Goal: Task Accomplishment & Management: Manage account settings

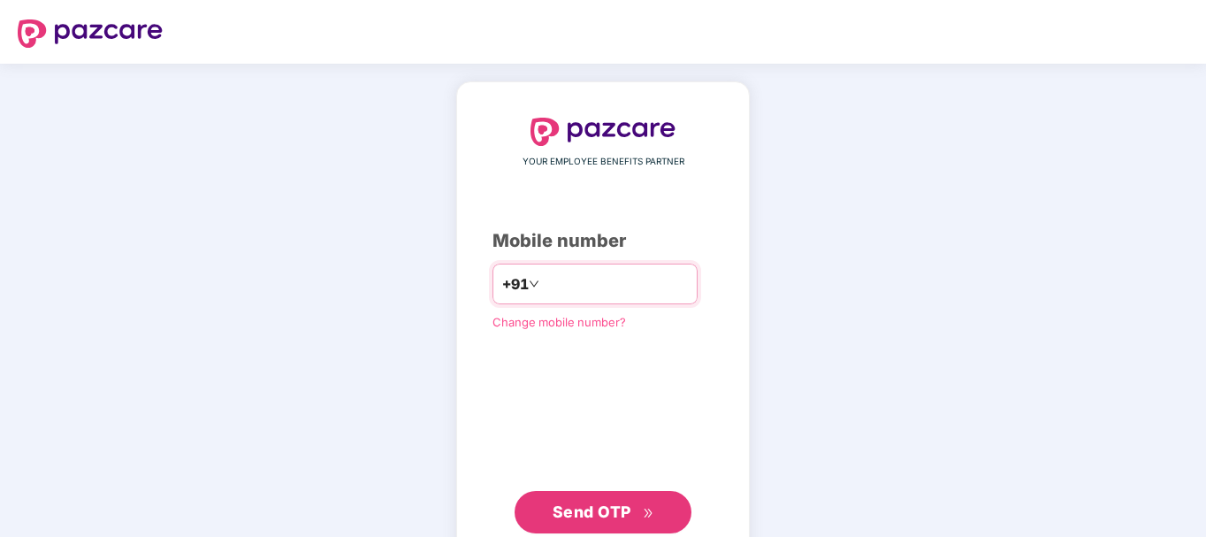
click at [565, 275] on input "number" at bounding box center [615, 284] width 145 height 28
type input "**********"
click at [605, 507] on span "Send OTP" at bounding box center [592, 511] width 79 height 19
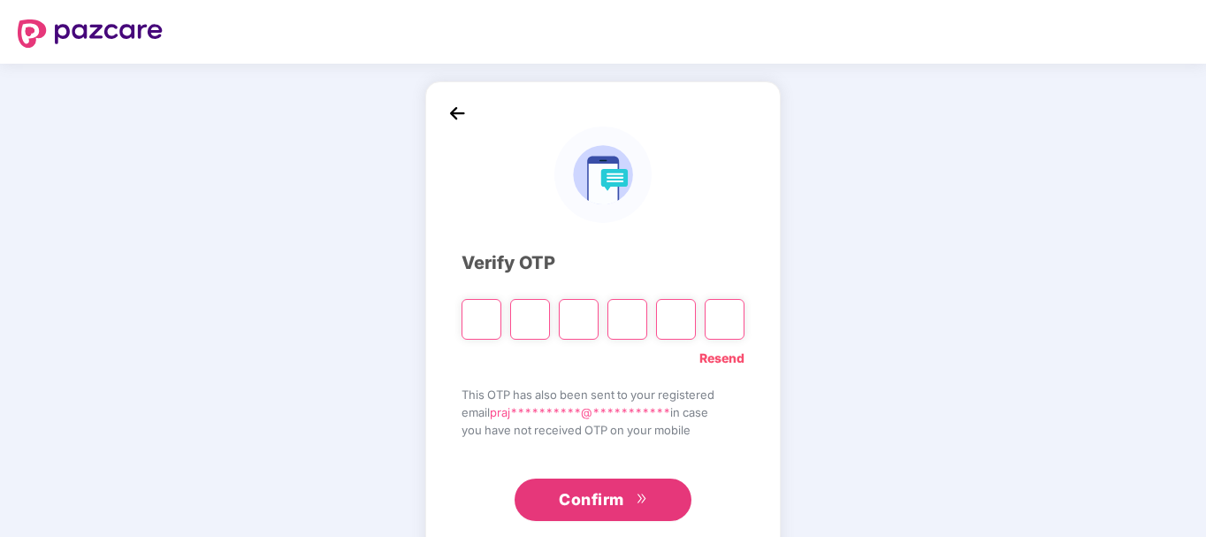
type input "*"
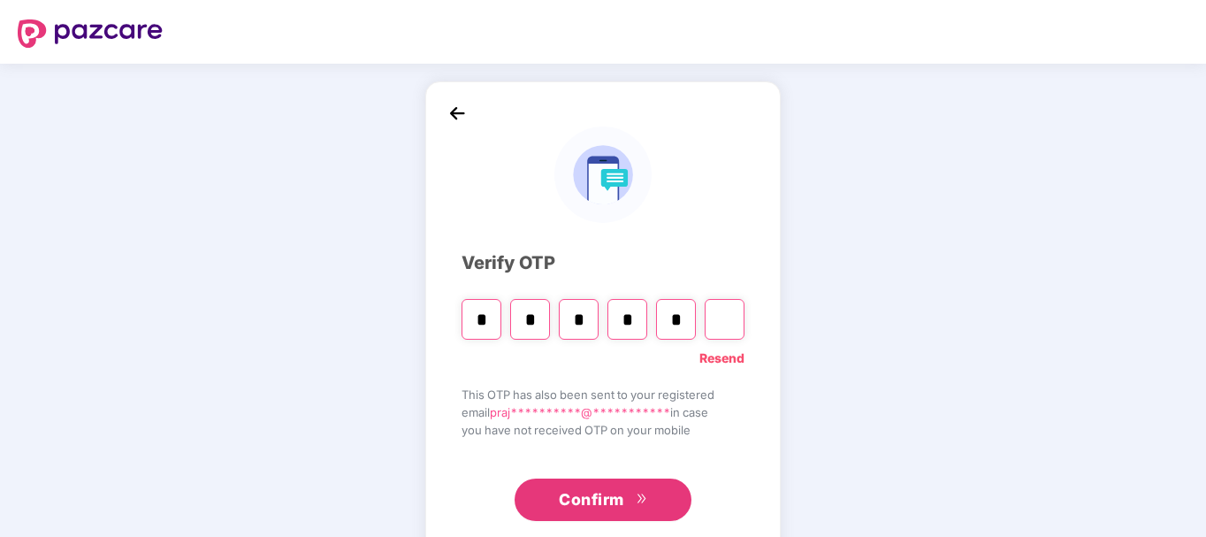
type input "*"
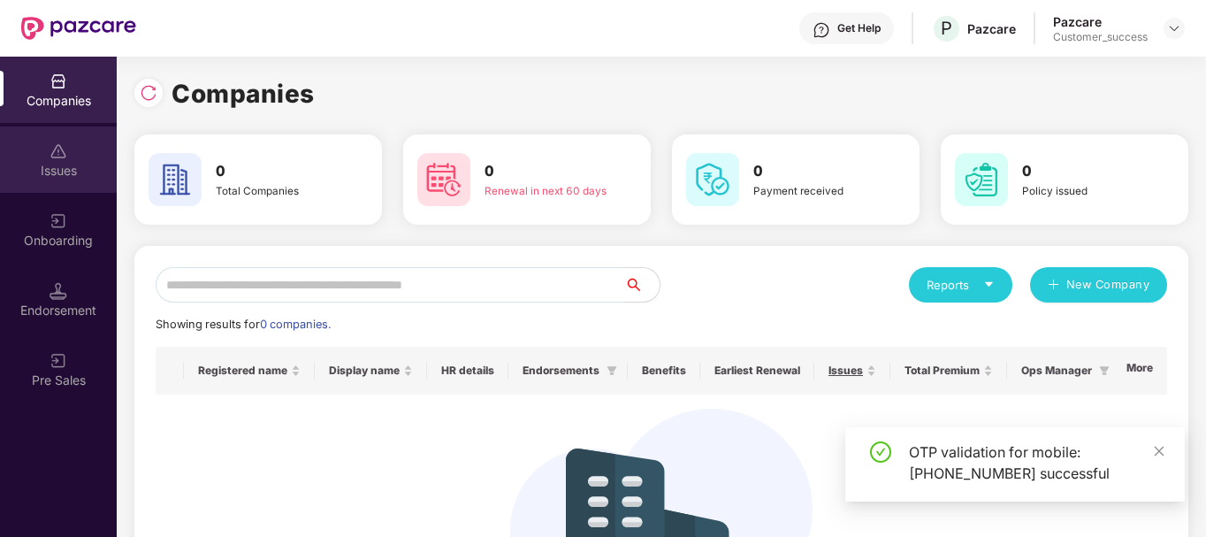
click at [74, 159] on div "Issues" at bounding box center [58, 159] width 117 height 66
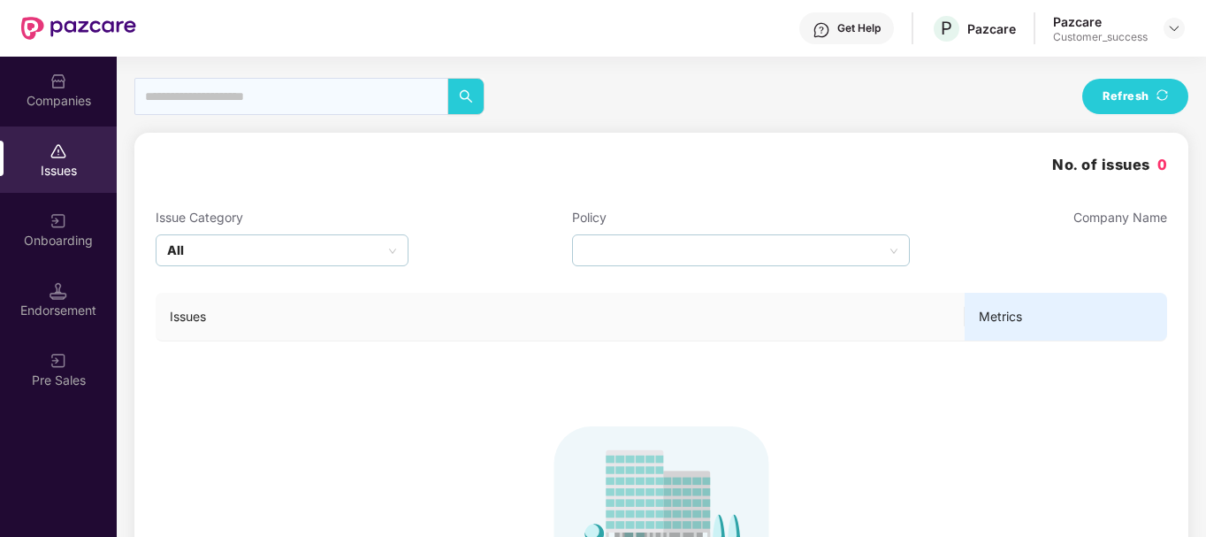
click at [62, 73] on img at bounding box center [59, 82] width 18 height 18
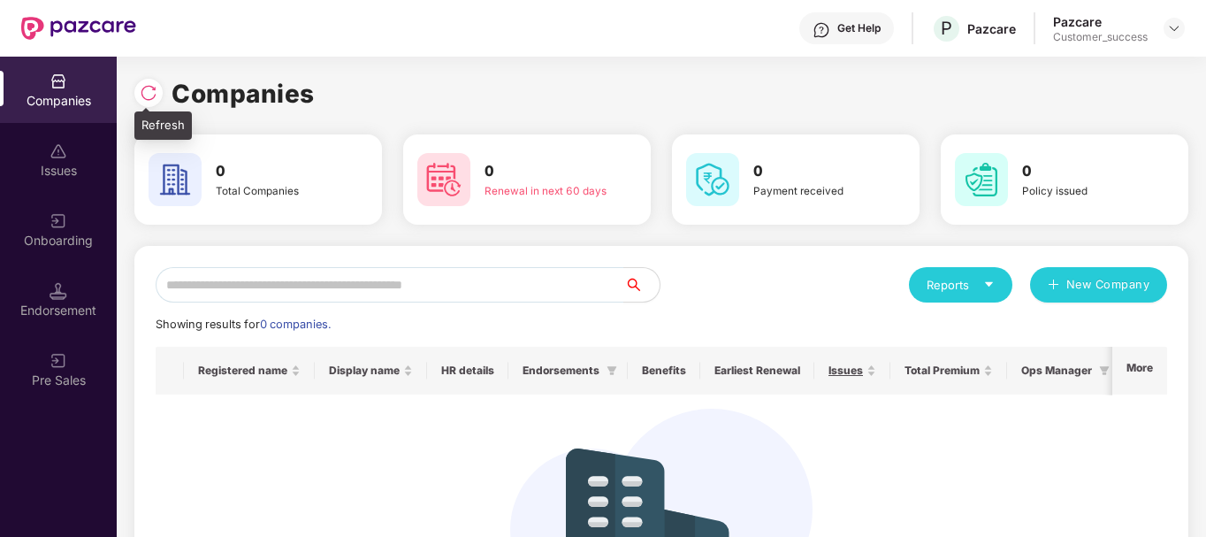
click at [148, 102] on div at bounding box center [148, 93] width 28 height 28
click at [1176, 21] on img at bounding box center [1174, 28] width 14 height 14
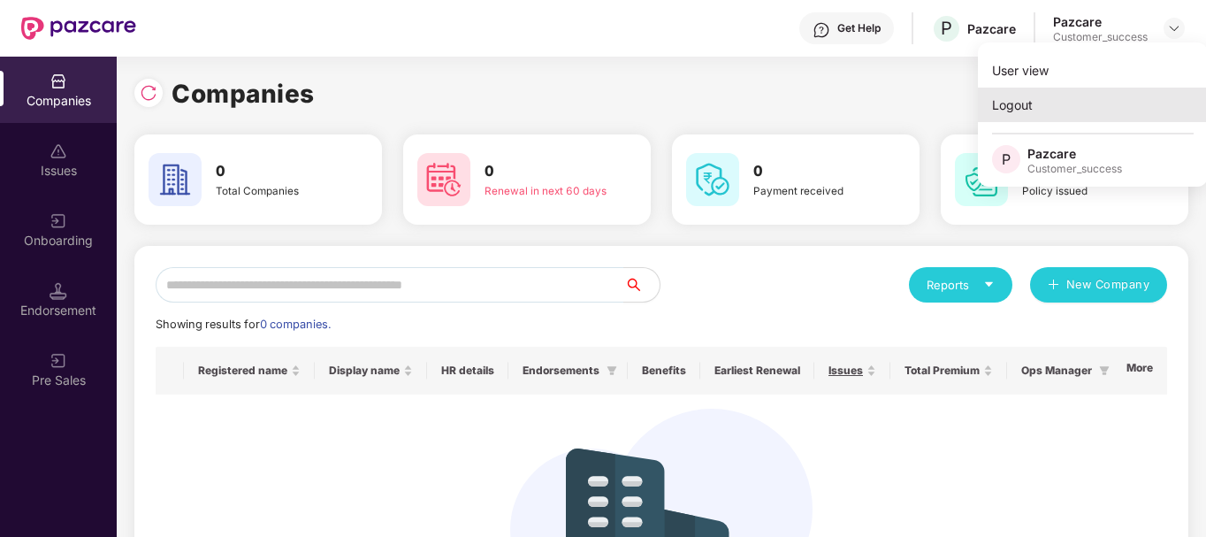
click at [1053, 105] on div "Logout" at bounding box center [1093, 105] width 230 height 34
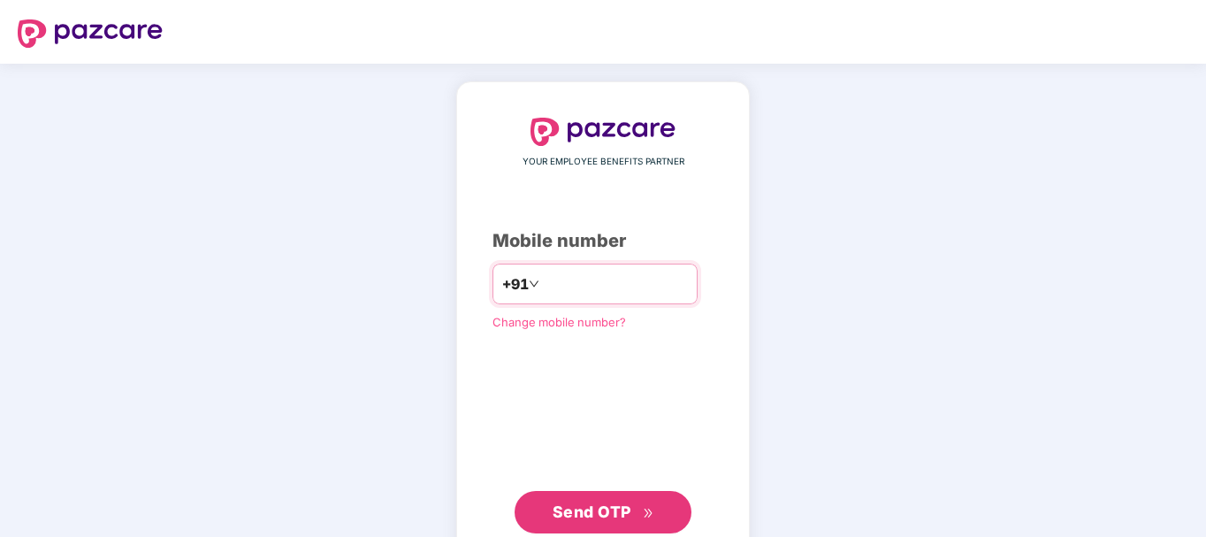
click at [619, 286] on input "number" at bounding box center [615, 284] width 145 height 28
type input "**********"
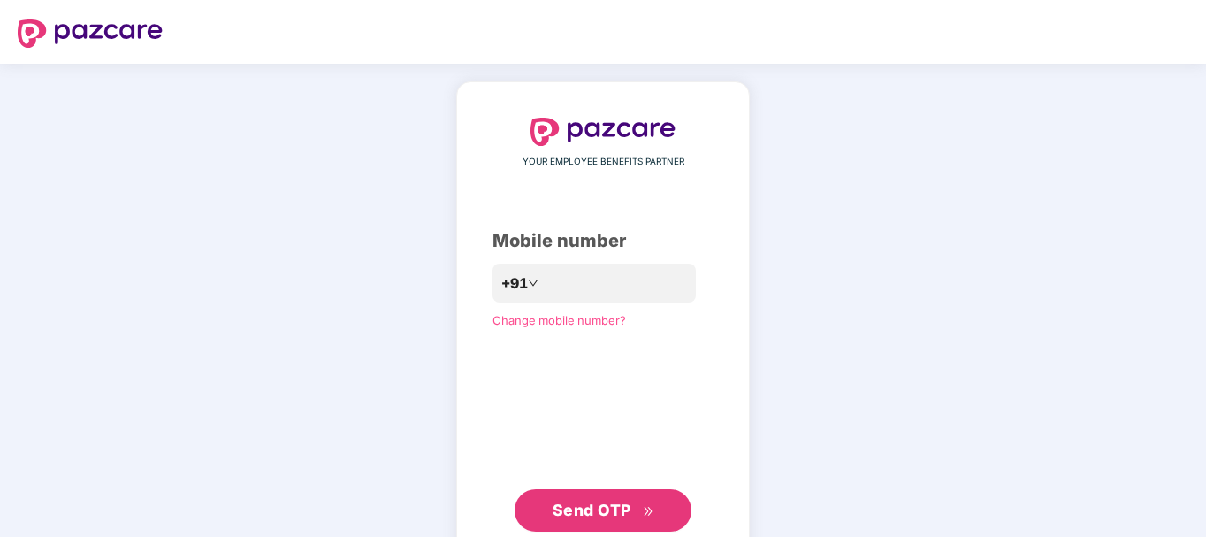
click at [638, 524] on button "Send OTP" at bounding box center [603, 510] width 177 height 42
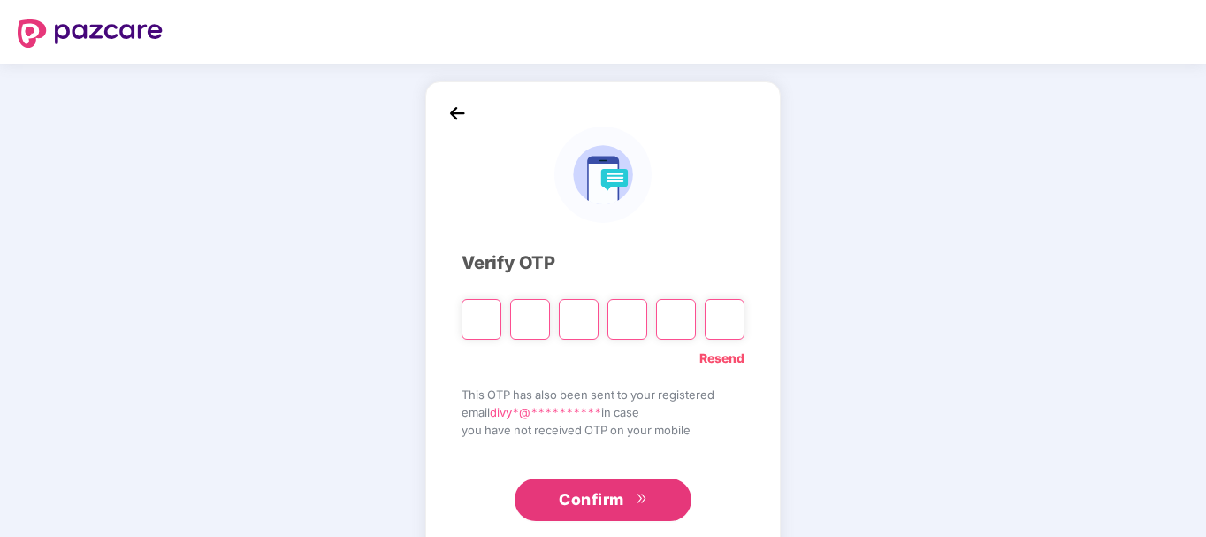
type input "*"
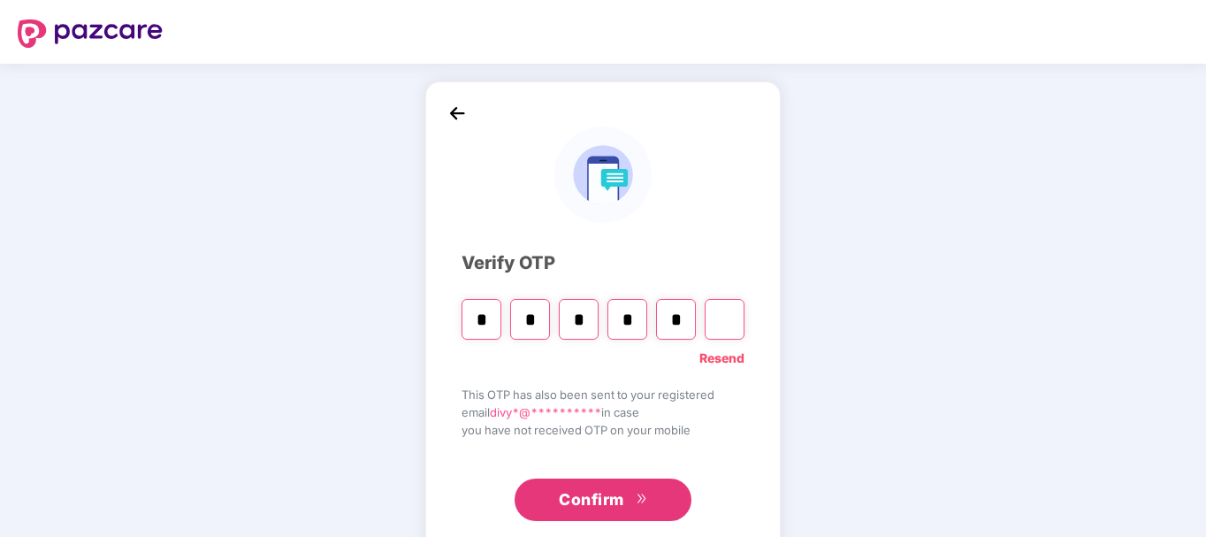
type input "*"
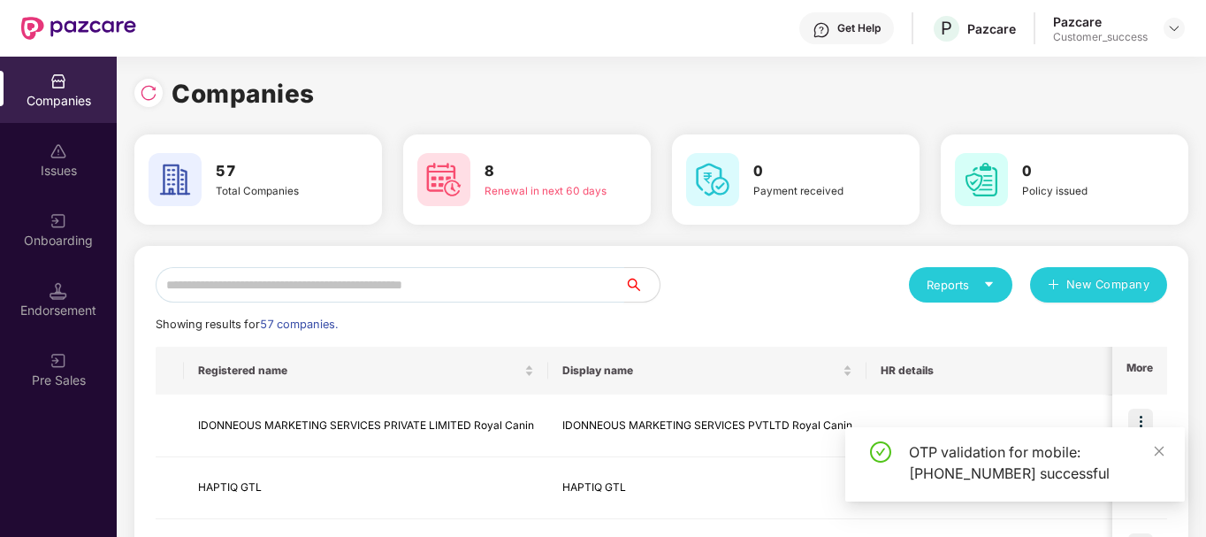
click at [317, 287] on input "text" at bounding box center [390, 284] width 469 height 35
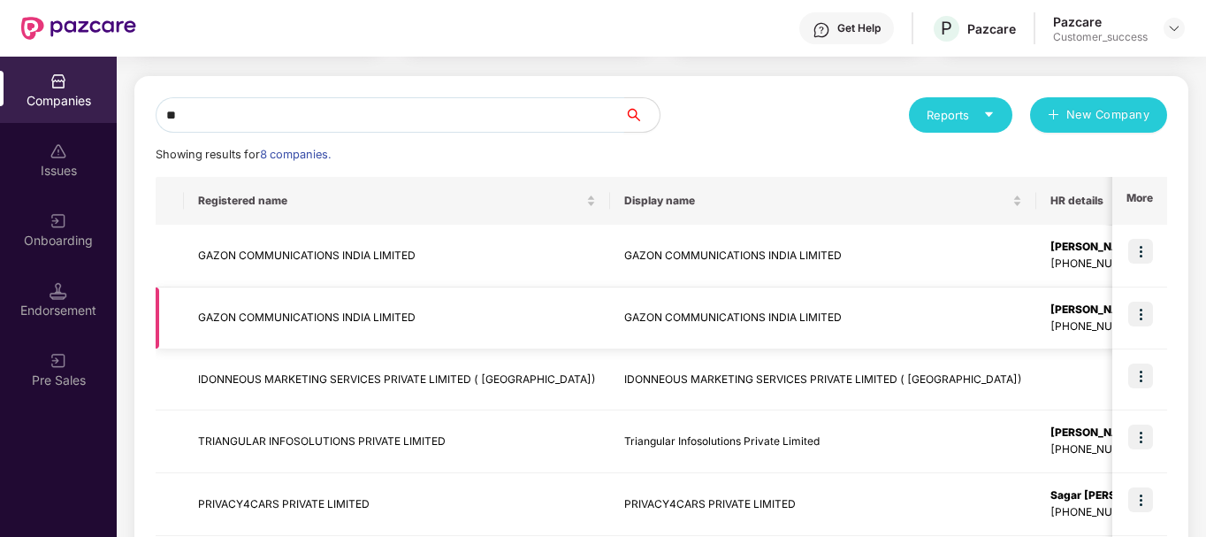
scroll to position [171, 0]
type input "**"
click at [1151, 311] on img at bounding box center [1140, 313] width 25 height 25
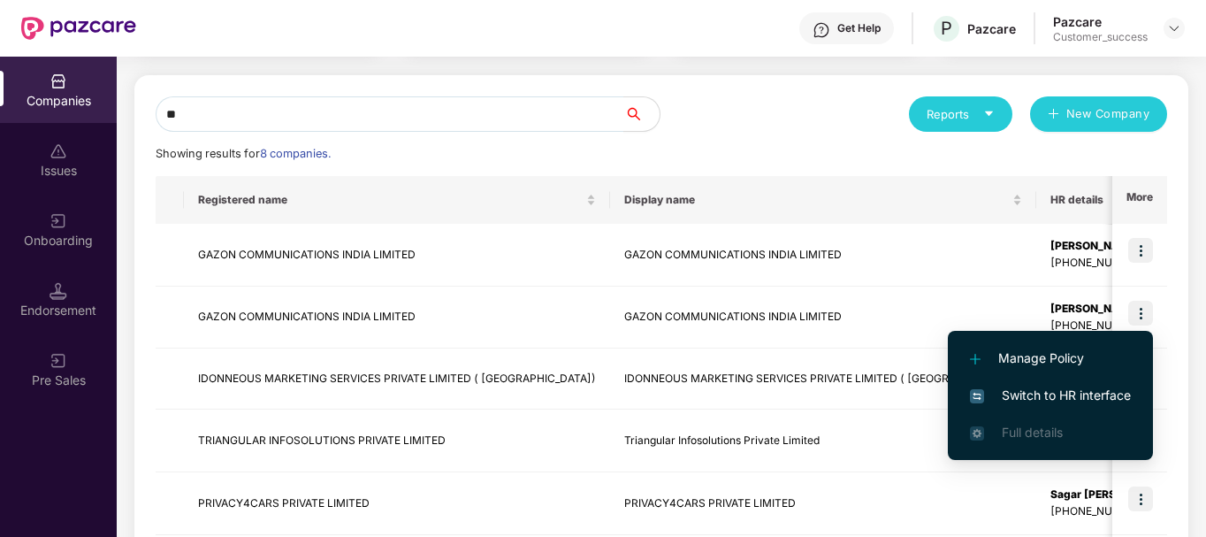
click at [1095, 399] on span "Switch to HR interface" at bounding box center [1050, 395] width 161 height 19
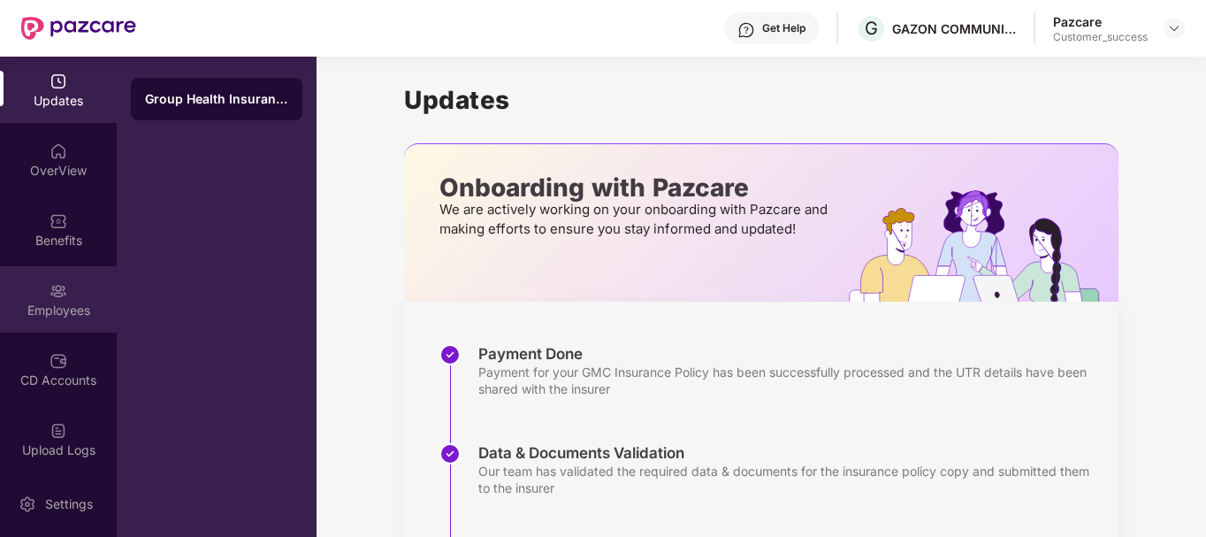
click at [44, 314] on div "Employees" at bounding box center [58, 311] width 117 height 18
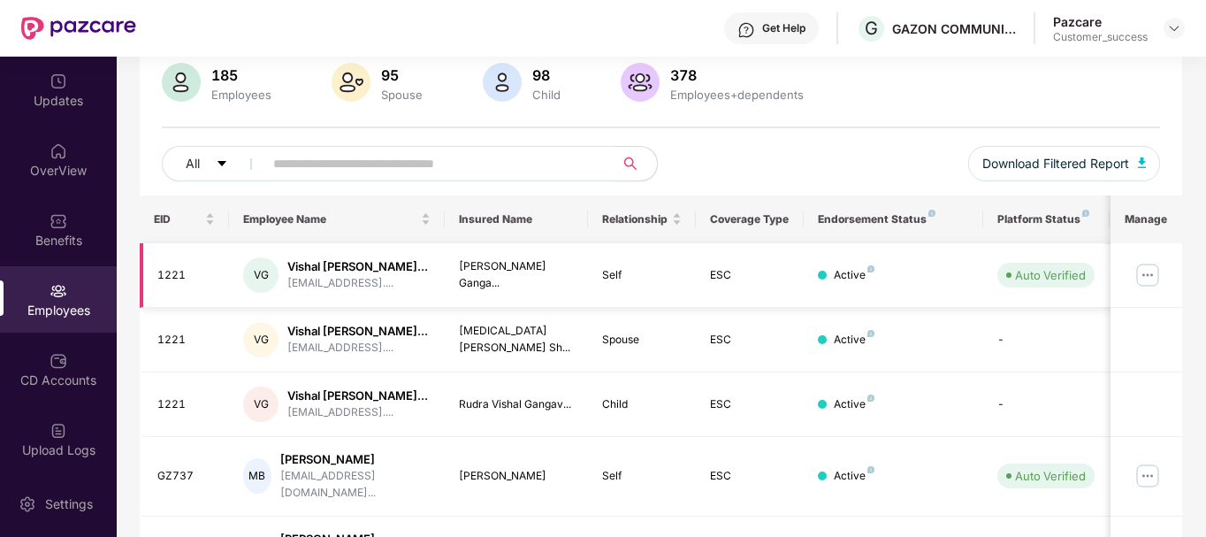
scroll to position [135, 0]
click at [533, 160] on input "text" at bounding box center [431, 162] width 317 height 27
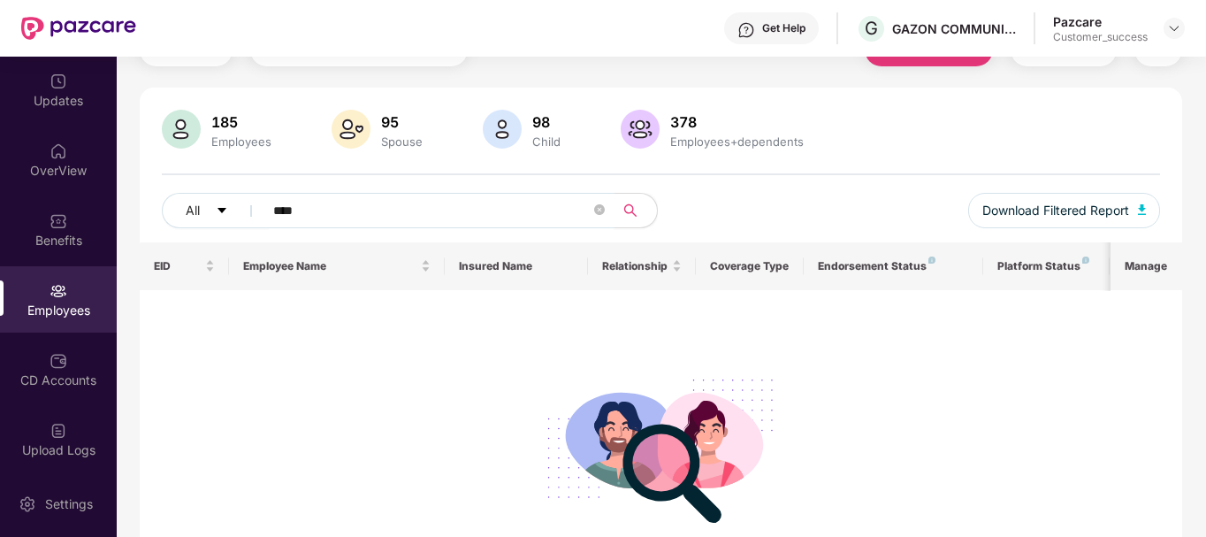
scroll to position [0, 0]
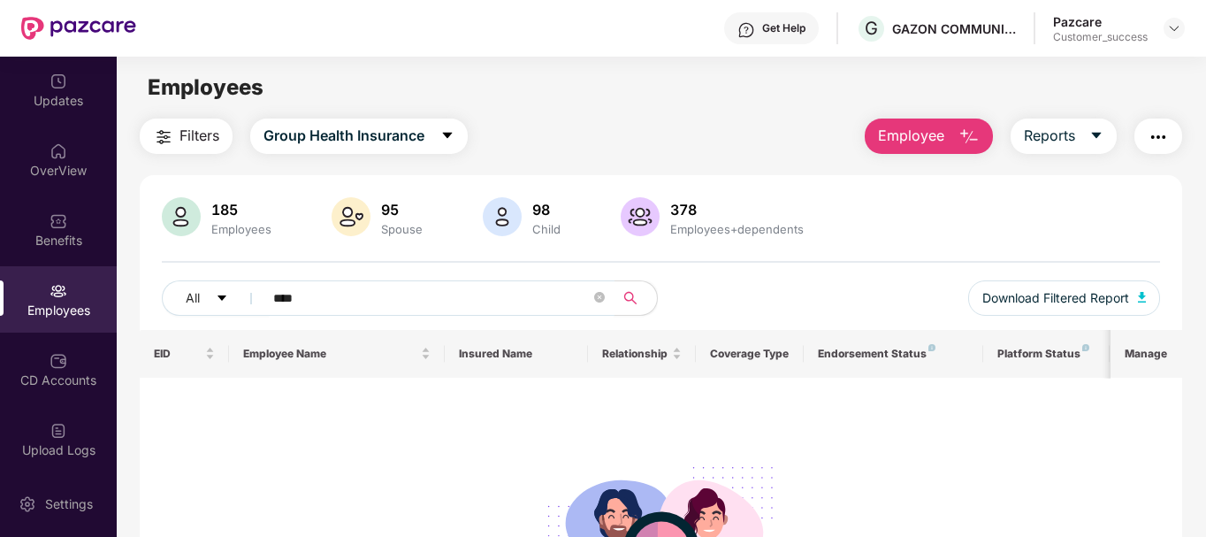
type input "****"
click at [972, 136] on img "button" at bounding box center [969, 136] width 21 height 21
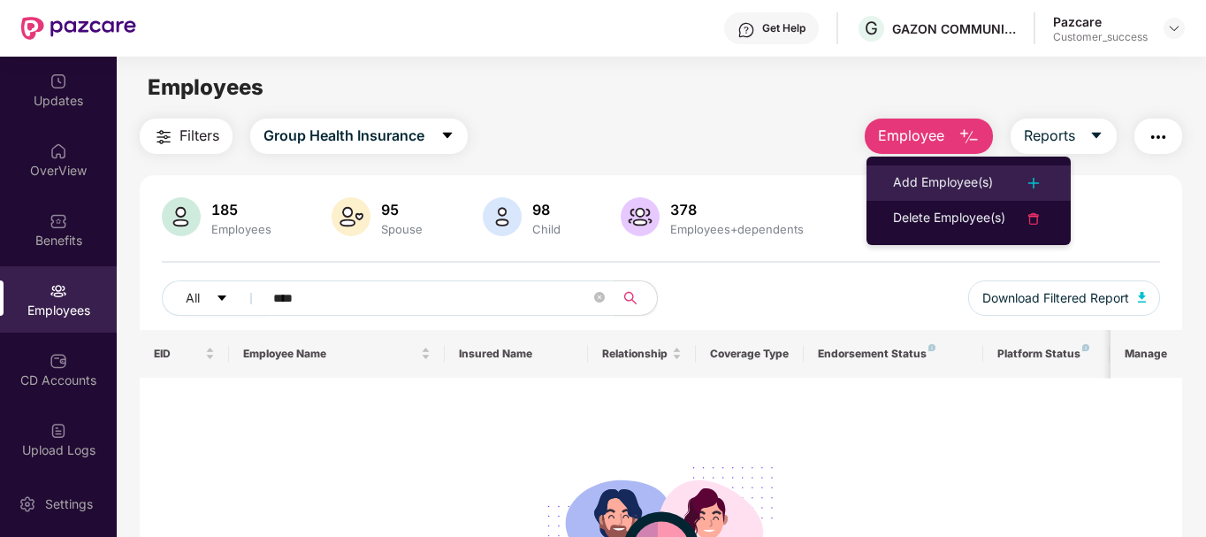
click at [958, 173] on div "Add Employee(s)" at bounding box center [943, 182] width 100 height 21
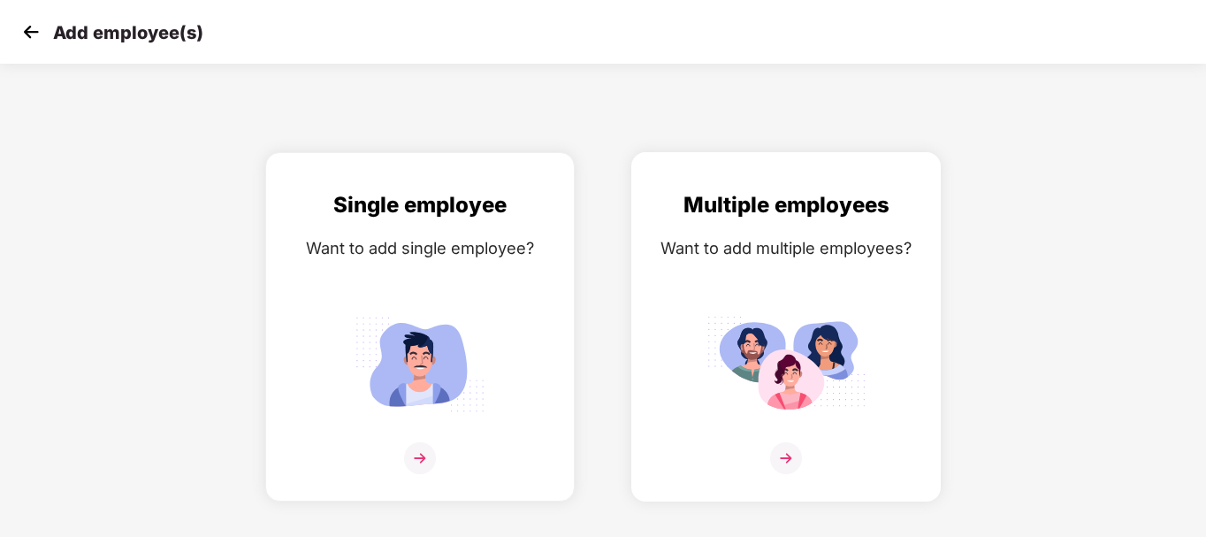
click at [836, 405] on img at bounding box center [786, 364] width 159 height 111
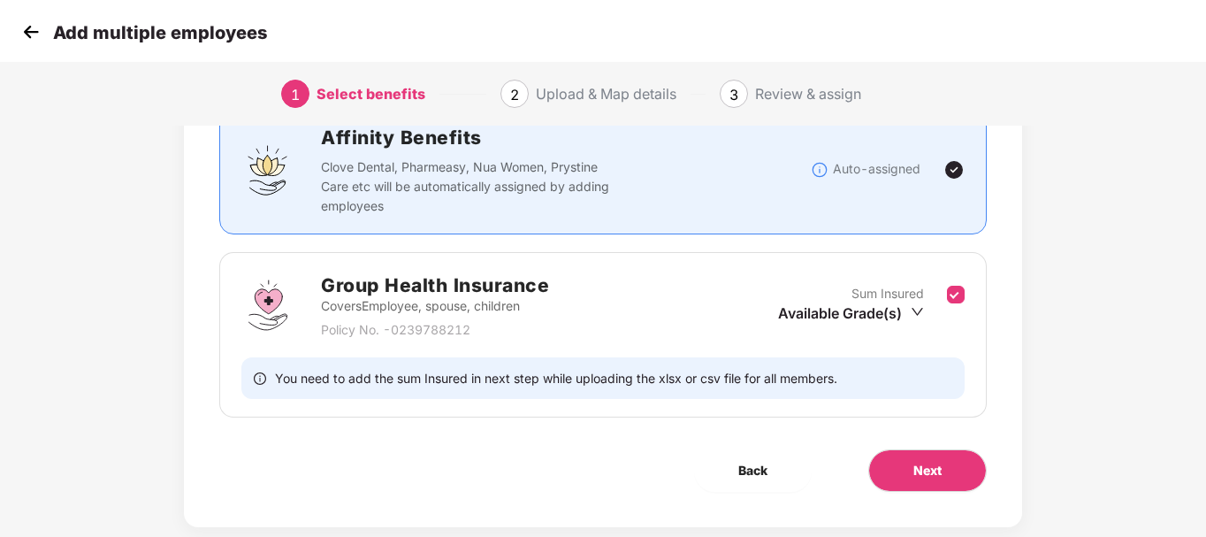
scroll to position [176, 0]
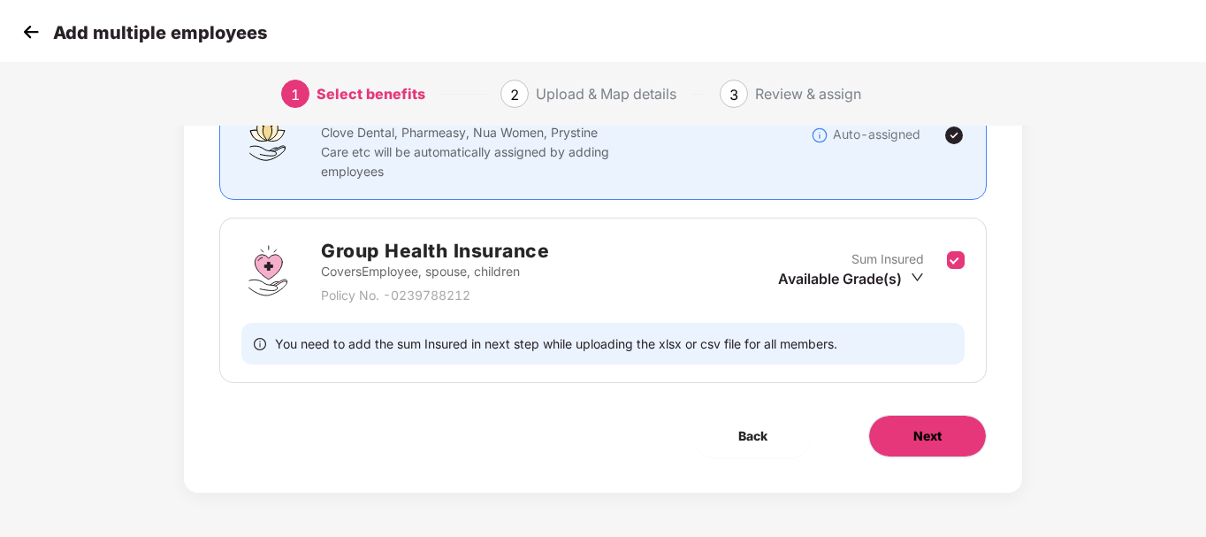
click at [927, 434] on span "Next" at bounding box center [928, 435] width 28 height 19
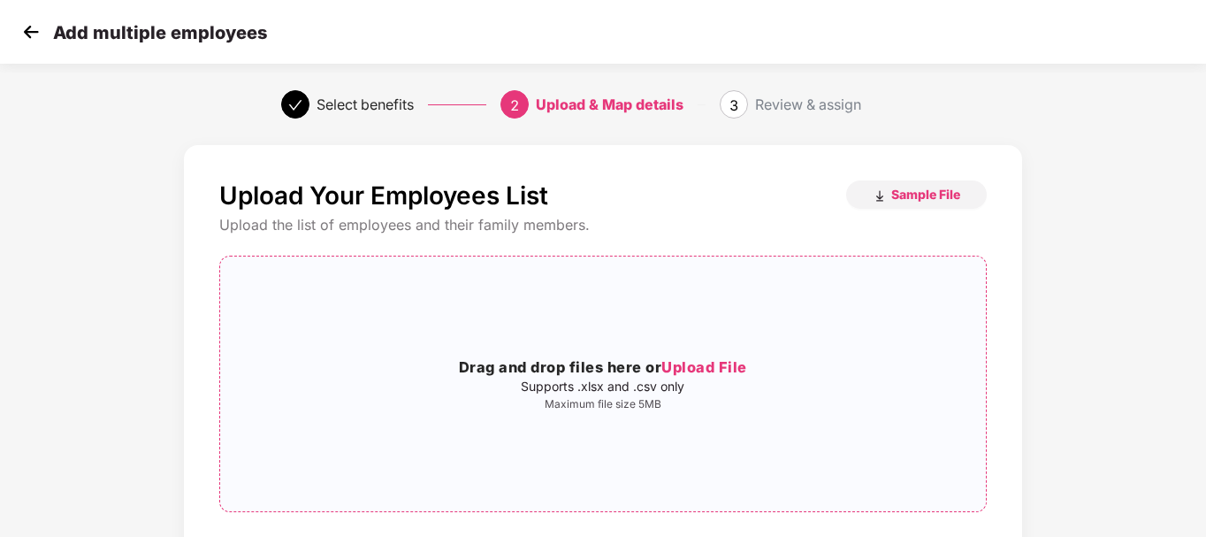
click at [682, 358] on span "Upload File" at bounding box center [704, 367] width 86 height 18
click at [889, 190] on button "Sample File" at bounding box center [916, 194] width 141 height 28
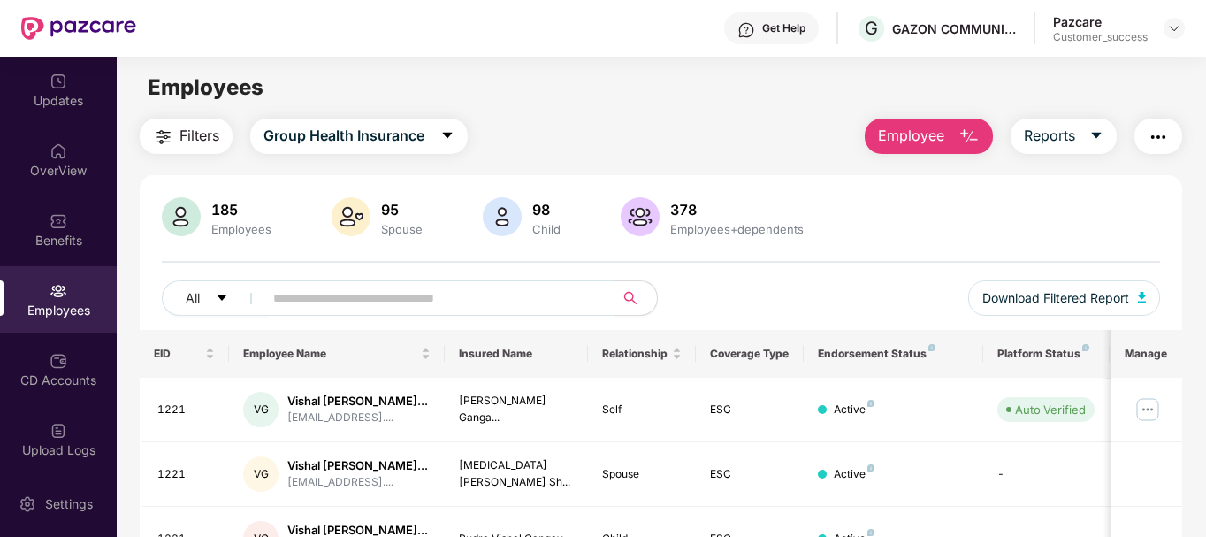
click at [344, 307] on input "text" at bounding box center [431, 298] width 317 height 27
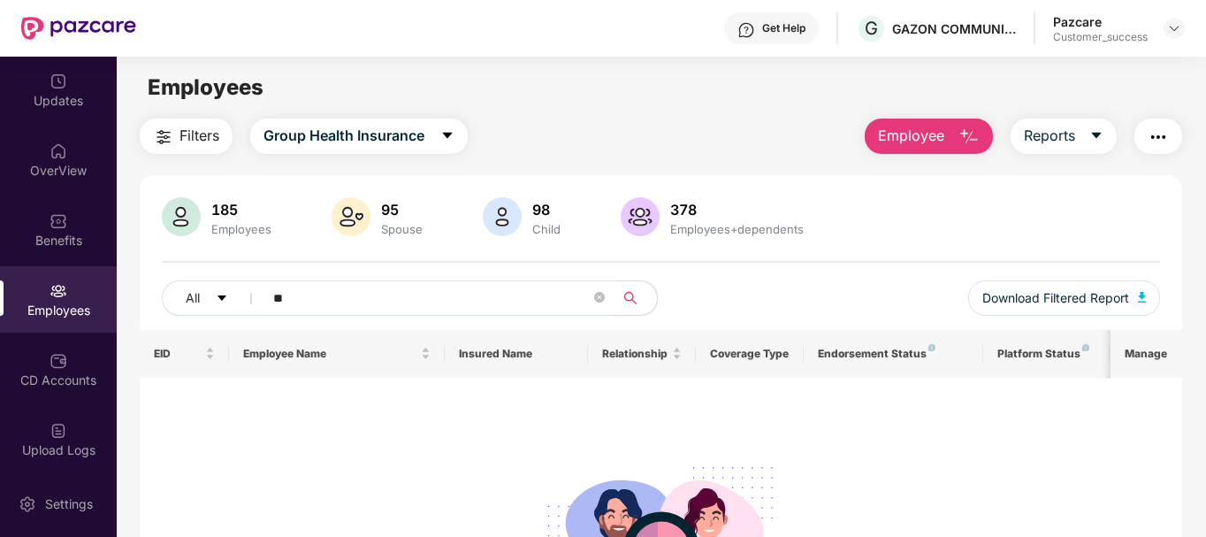
type input "*"
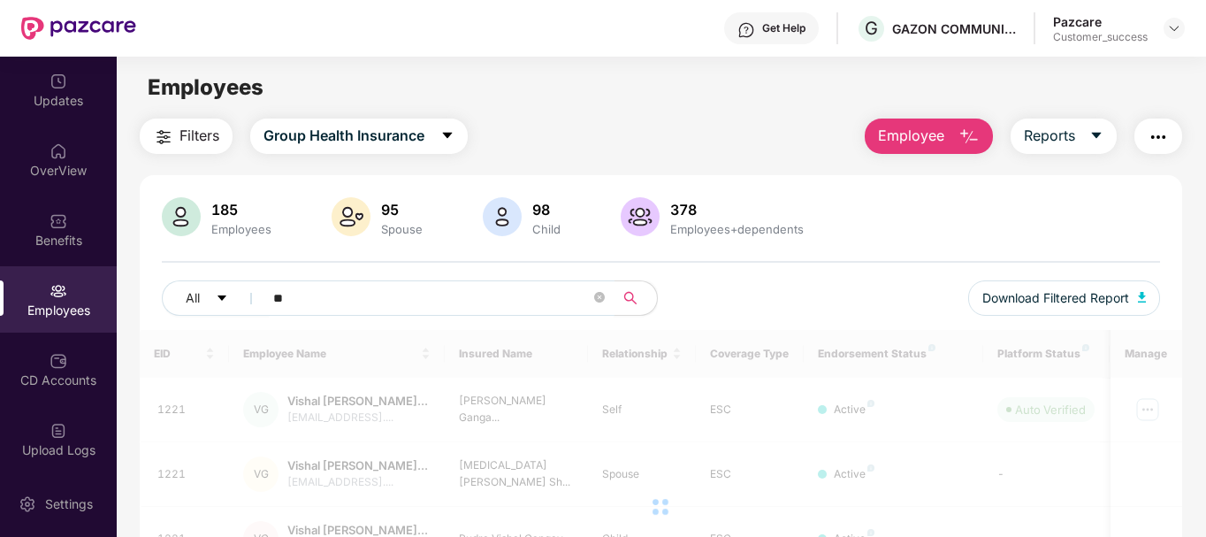
type input "*"
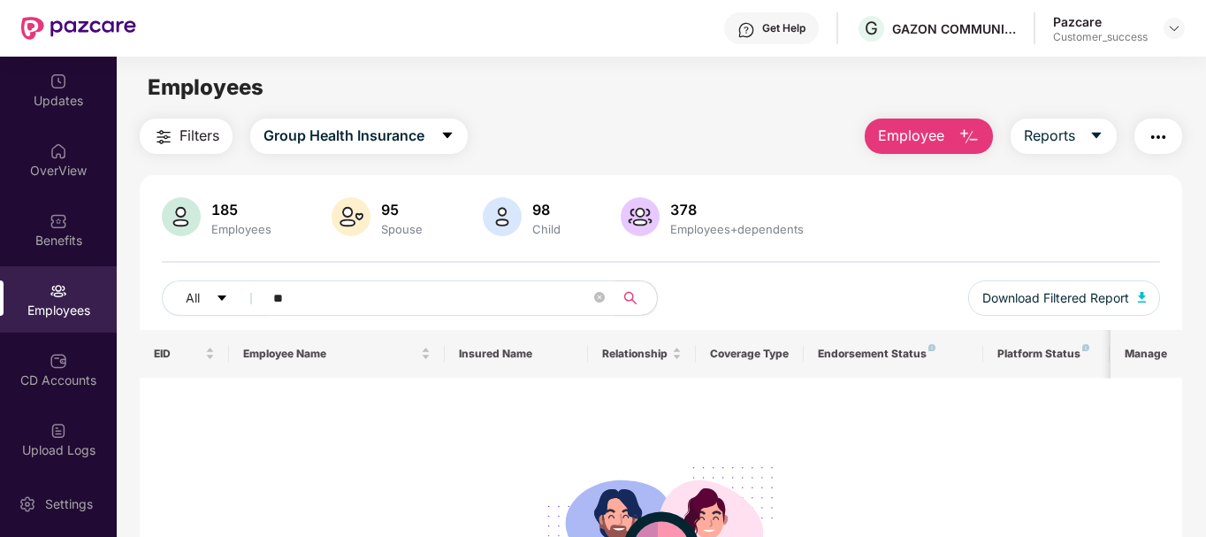
type input "*"
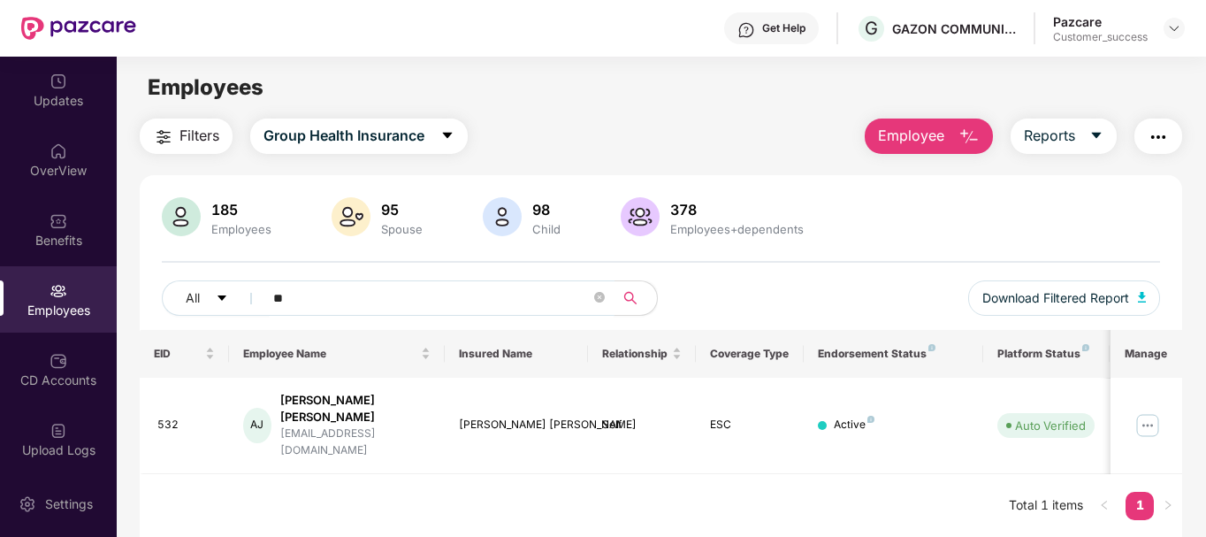
type input "*"
click at [347, 425] on div "[EMAIL_ADDRESS][DOMAIN_NAME]" at bounding box center [355, 442] width 150 height 34
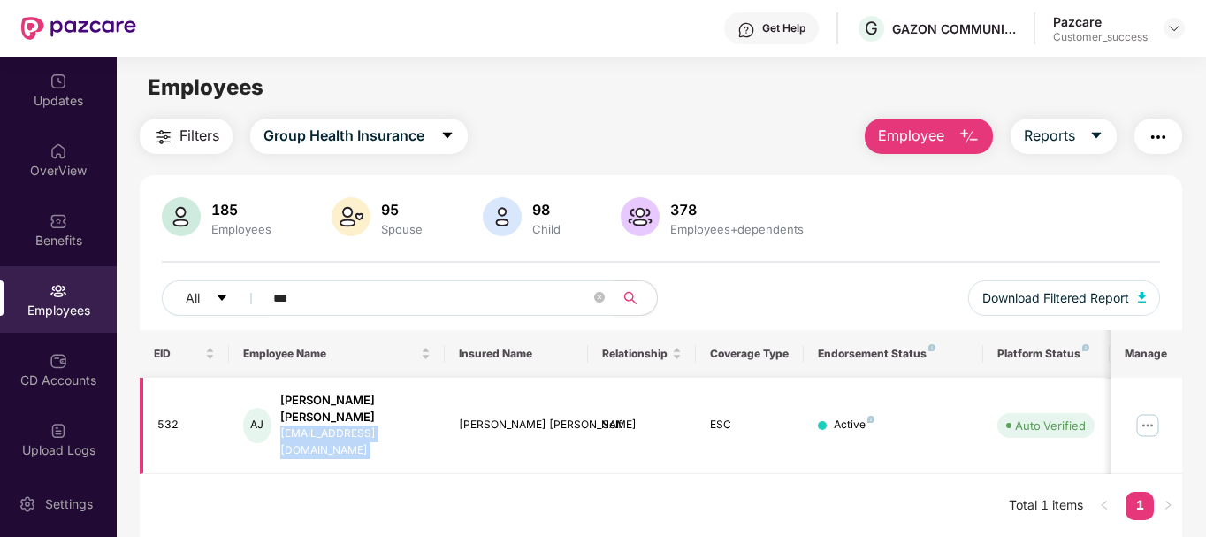
click at [347, 425] on div "[EMAIL_ADDRESS][DOMAIN_NAME]" at bounding box center [355, 442] width 150 height 34
copy div "[EMAIL_ADDRESS][DOMAIN_NAME]"
click at [339, 299] on input "***" at bounding box center [431, 298] width 317 height 27
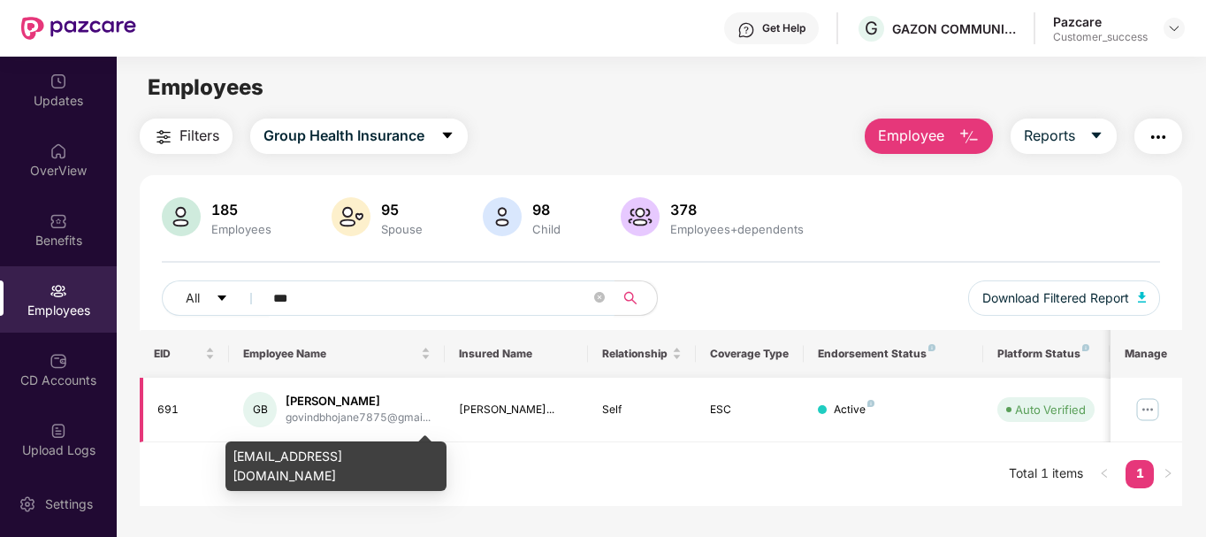
type input "***"
click at [365, 413] on div "govindbhojane7875@gmai..." at bounding box center [358, 417] width 145 height 17
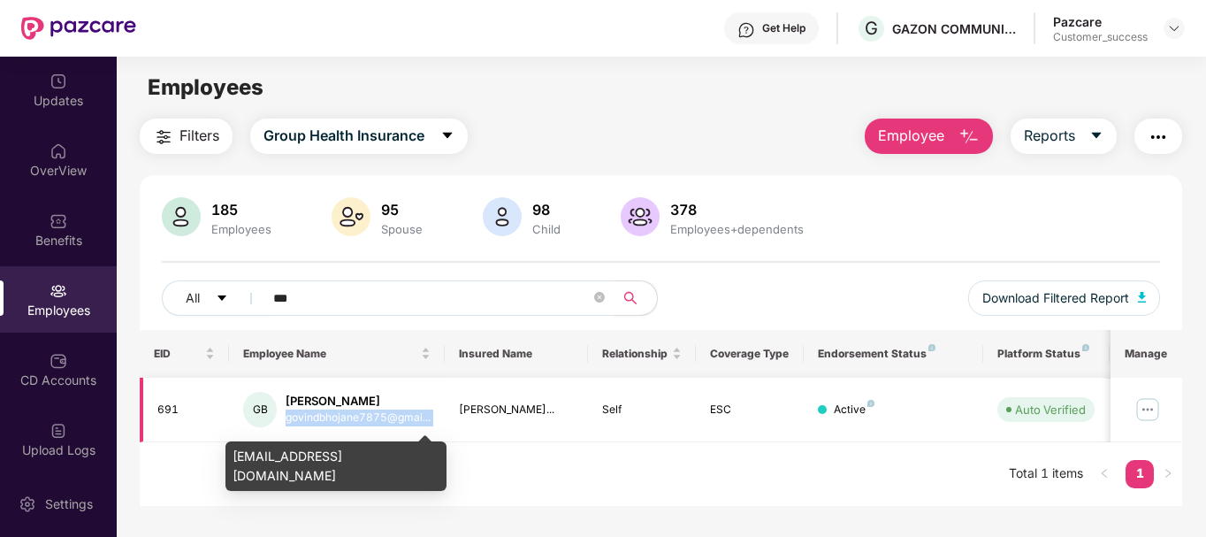
click at [365, 413] on div "govindbhojane7875@gmai..." at bounding box center [358, 417] width 145 height 17
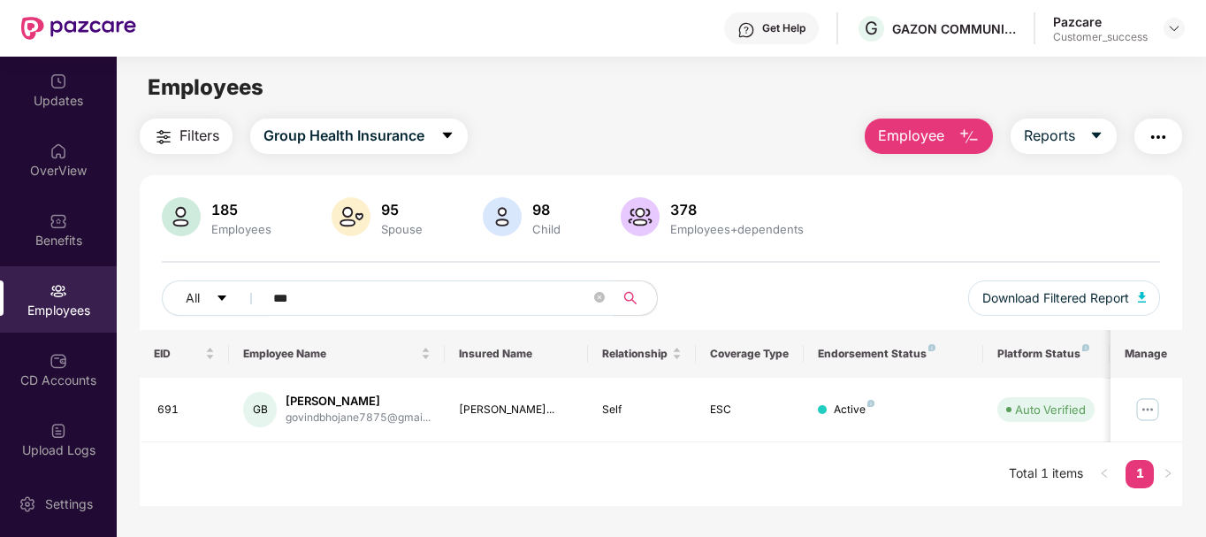
click at [357, 478] on div "EID Employee Name Insured Name Relationship Coverage Type Endorsement Status Pl…" at bounding box center [662, 418] width 1044 height 176
click at [469, 299] on input "***" at bounding box center [431, 298] width 317 height 27
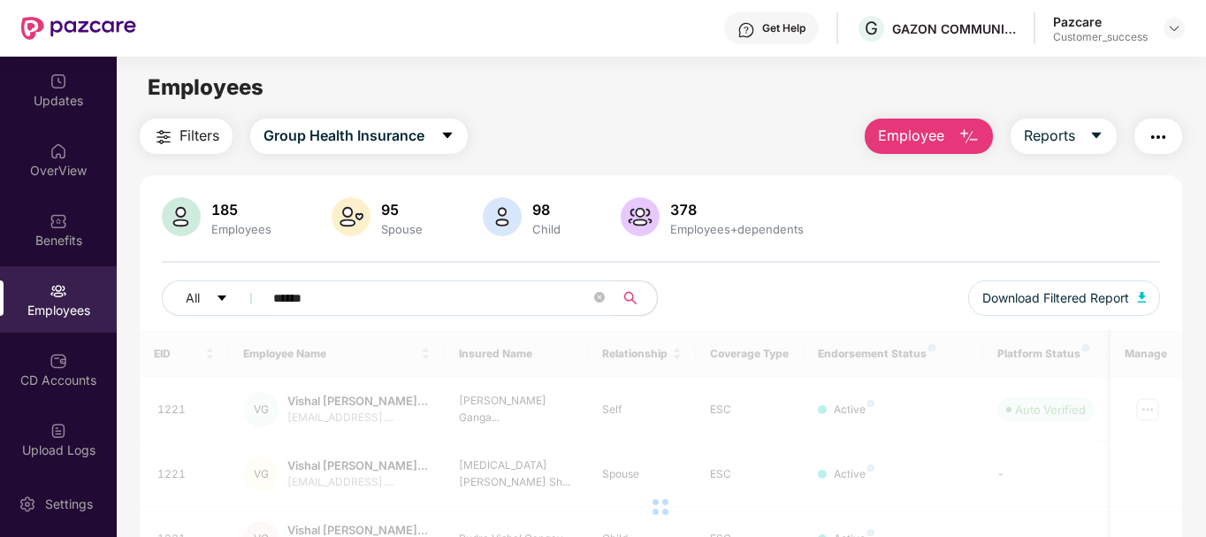
type input "*******"
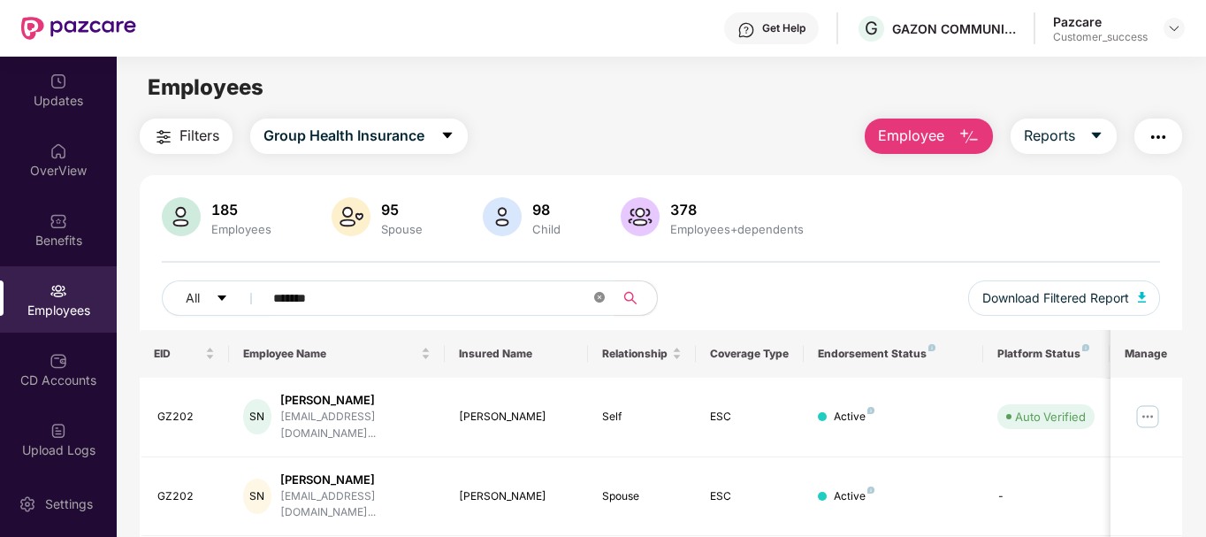
click at [596, 294] on icon "close-circle" at bounding box center [599, 297] width 11 height 11
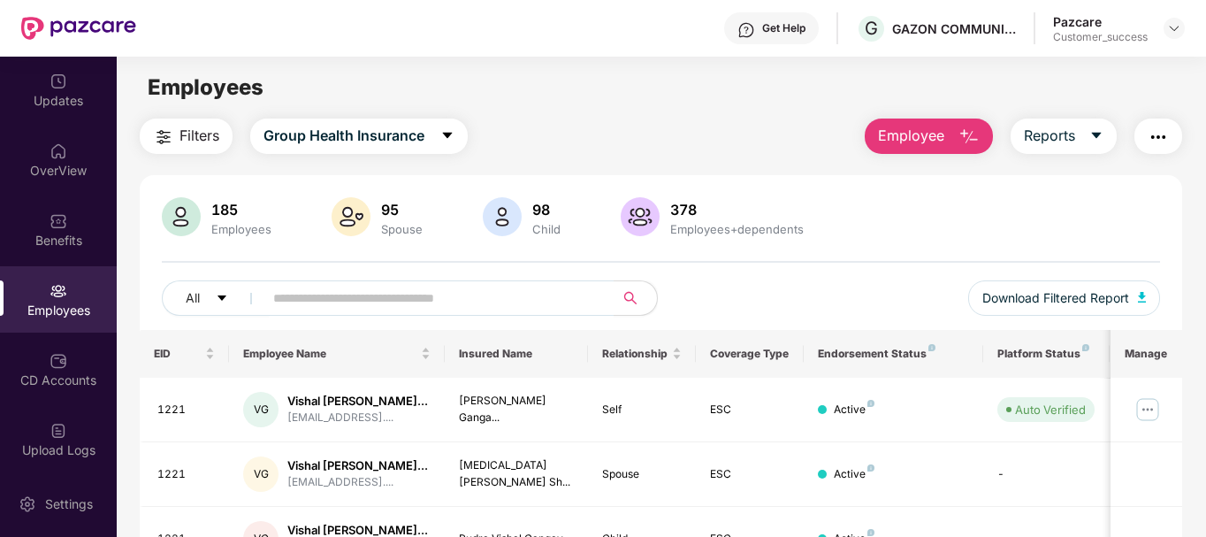
click at [346, 271] on div "185 Employees 95 Spouse 98 Child 378 Employees+dependents All Download Filtered…" at bounding box center [662, 263] width 1044 height 133
click at [346, 285] on input "text" at bounding box center [431, 298] width 317 height 27
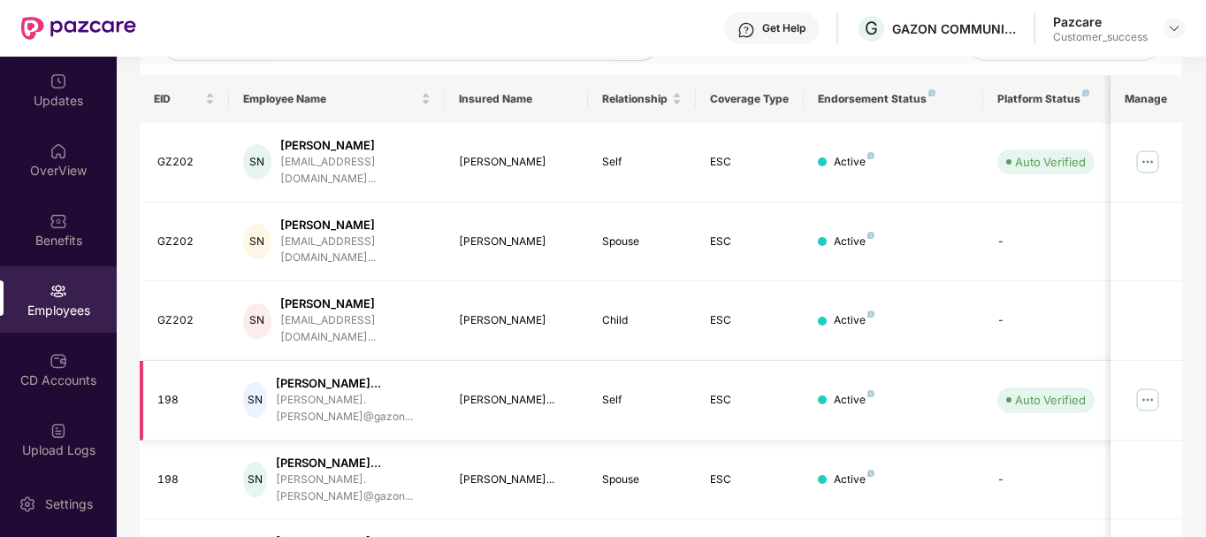
scroll to position [256, 0]
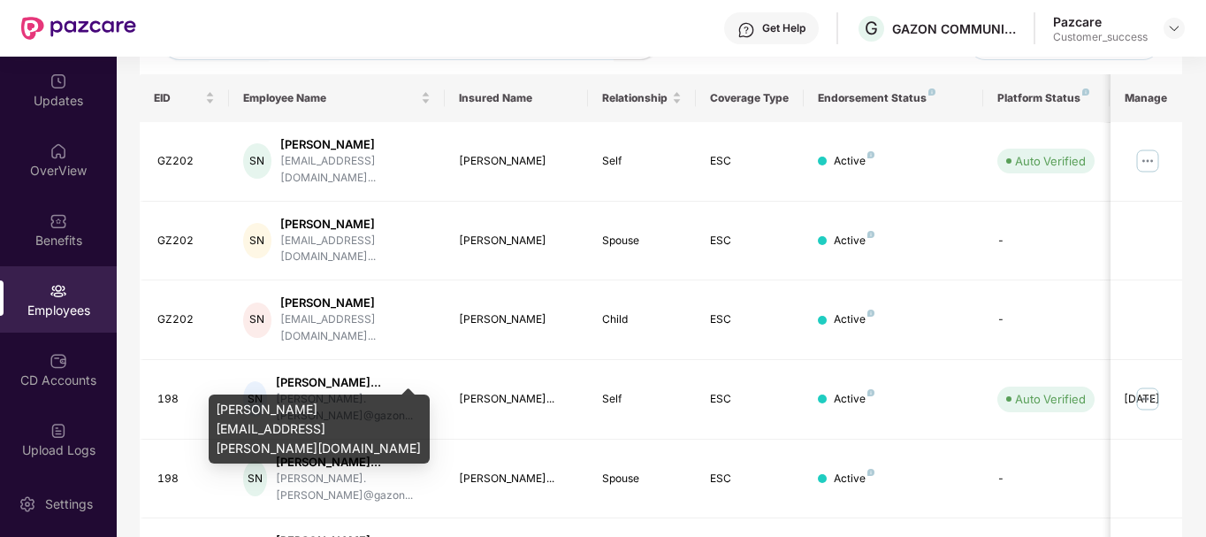
click at [374, 414] on div "[PERSON_NAME][EMAIL_ADDRESS][PERSON_NAME][DOMAIN_NAME]" at bounding box center [319, 428] width 221 height 69
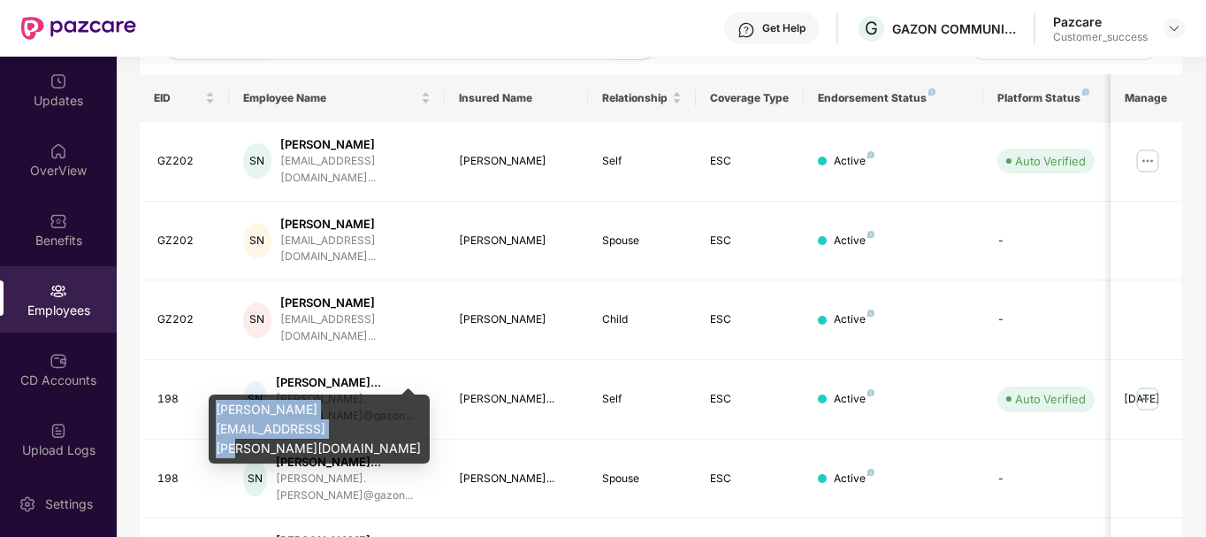
copy div "[PERSON_NAME][EMAIL_ADDRESS][PERSON_NAME][DOMAIN_NAME]"
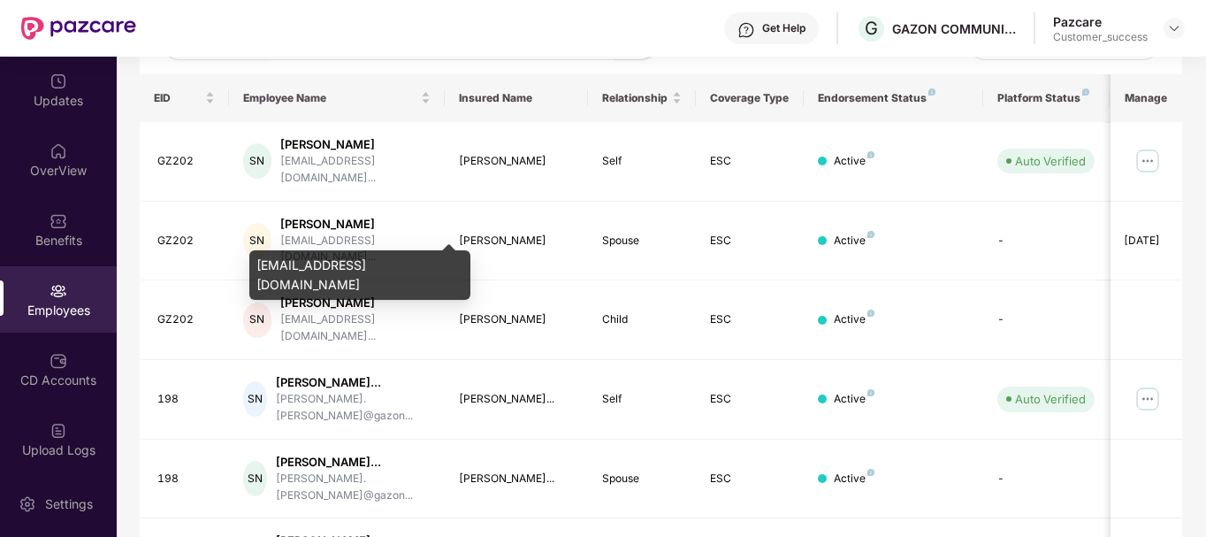
click at [339, 263] on div "[EMAIL_ADDRESS][DOMAIN_NAME]" at bounding box center [359, 275] width 221 height 50
copy div "[EMAIL_ADDRESS][DOMAIN_NAME]"
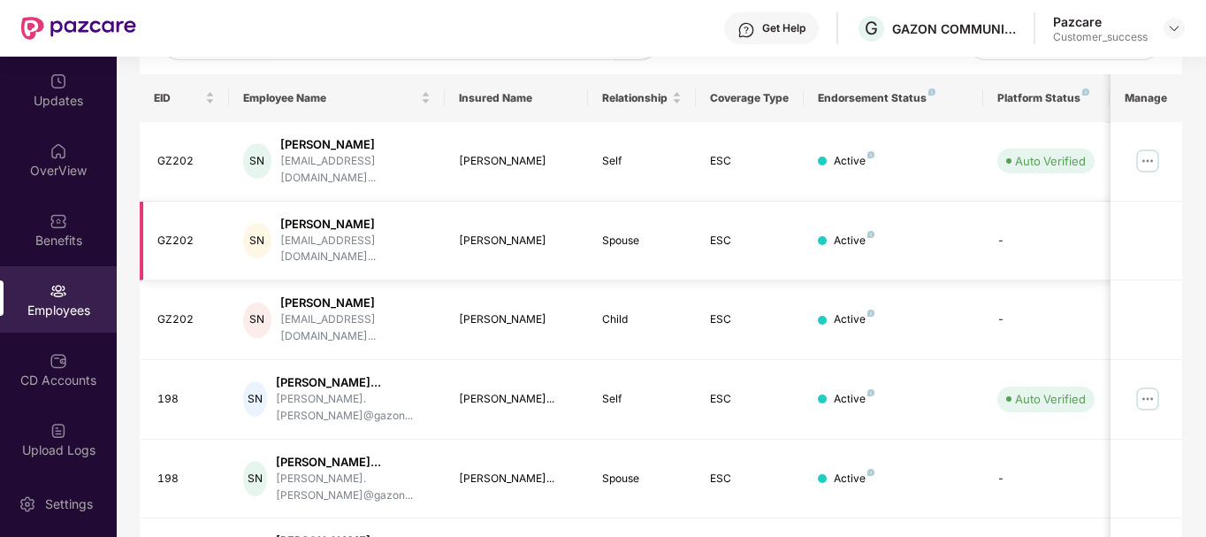
scroll to position [0, 0]
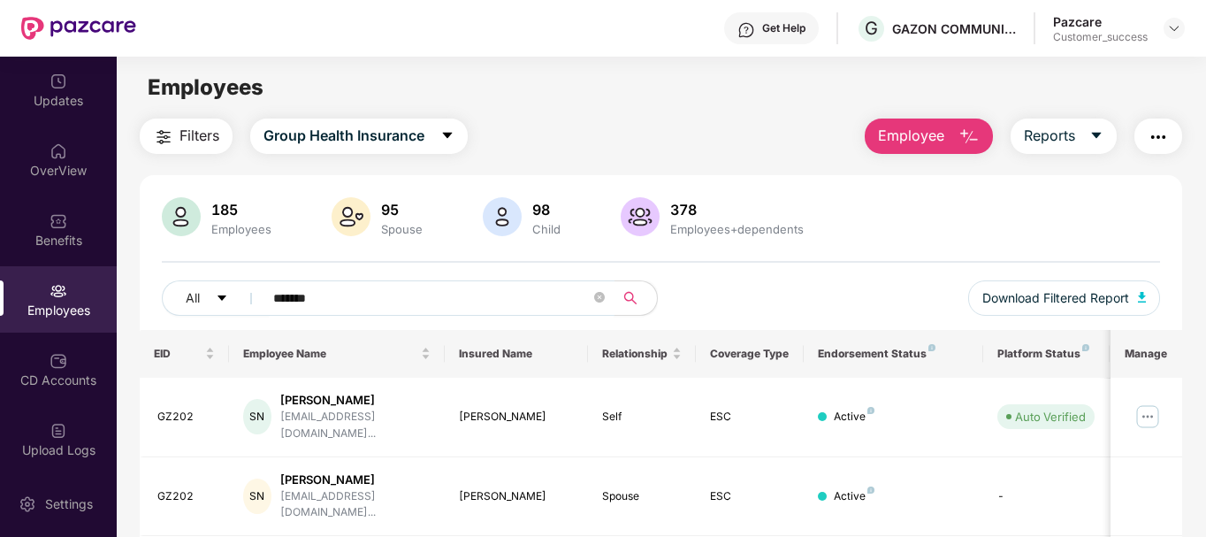
click at [394, 304] on input "*******" at bounding box center [431, 298] width 317 height 27
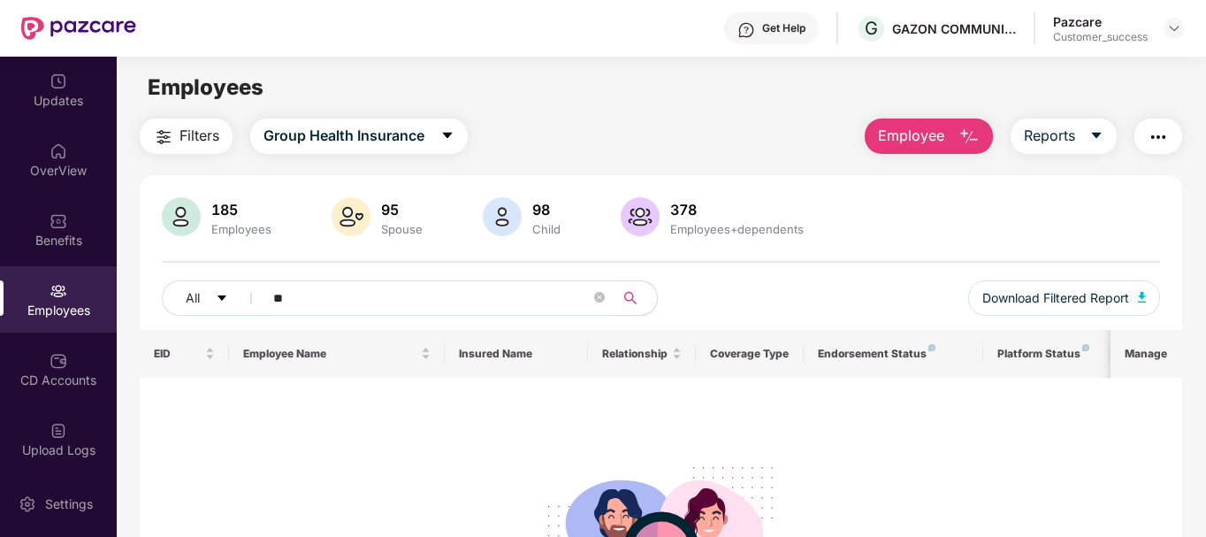
type input "*"
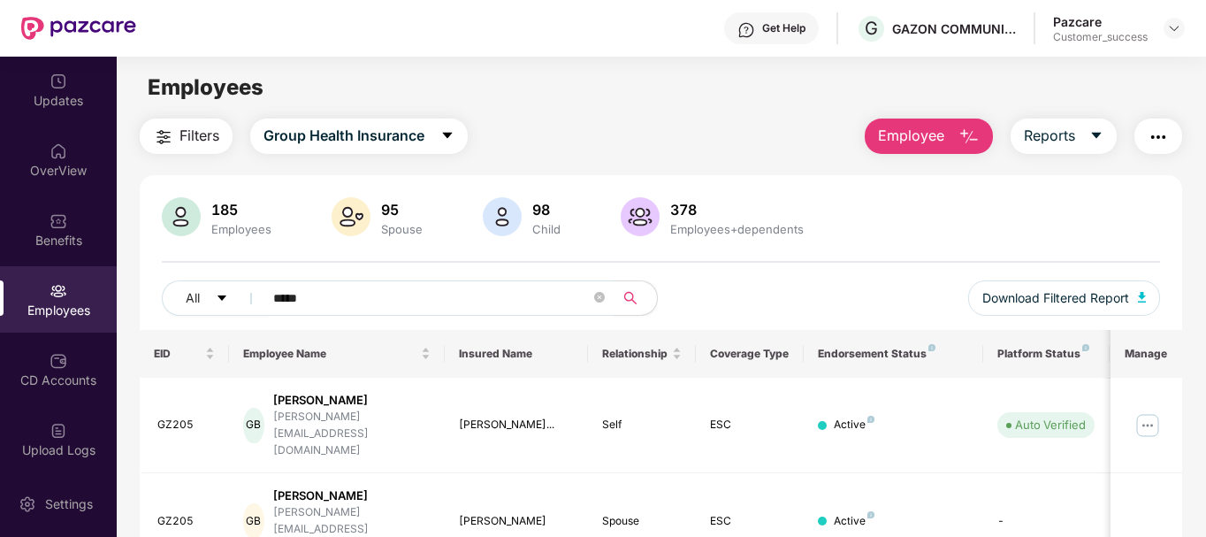
click at [1157, 141] on img "button" at bounding box center [1158, 136] width 21 height 21
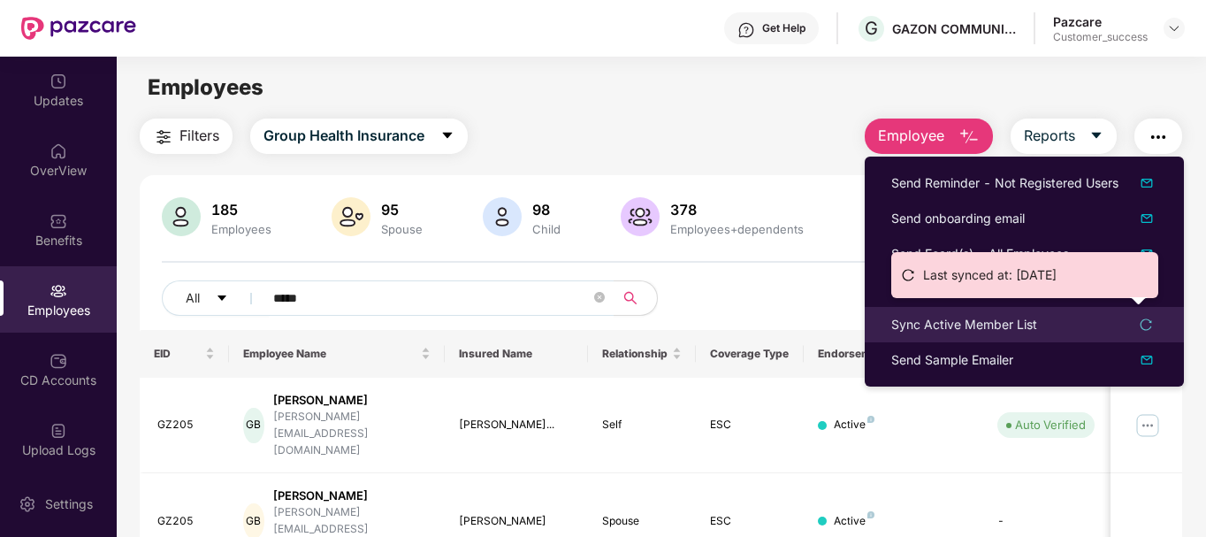
click at [1016, 325] on div "Sync Active Member List" at bounding box center [964, 324] width 146 height 19
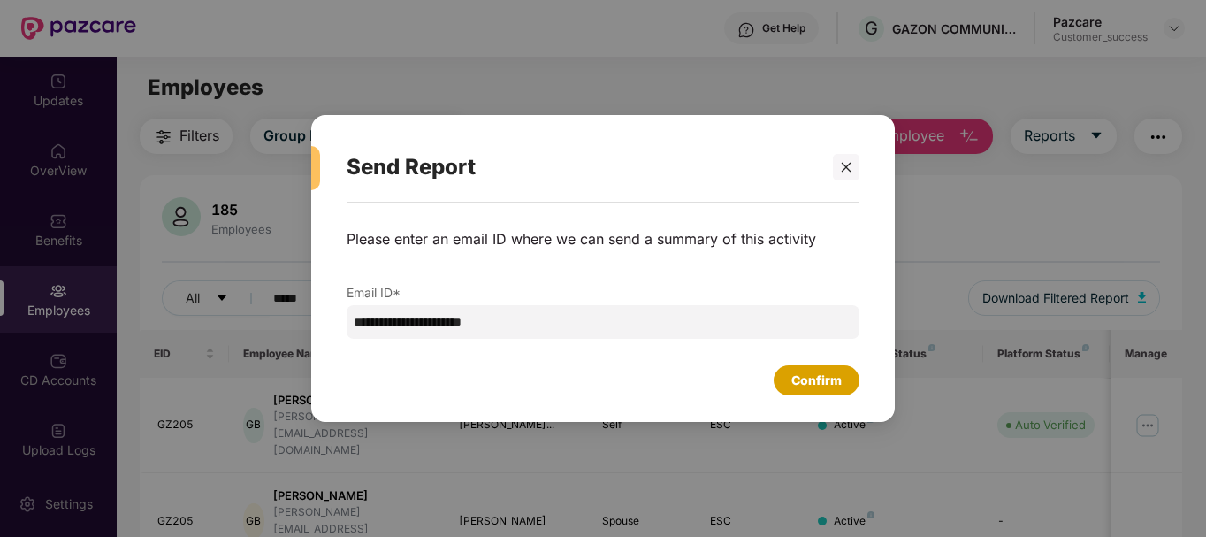
click at [824, 379] on div "Confirm" at bounding box center [816, 380] width 50 height 19
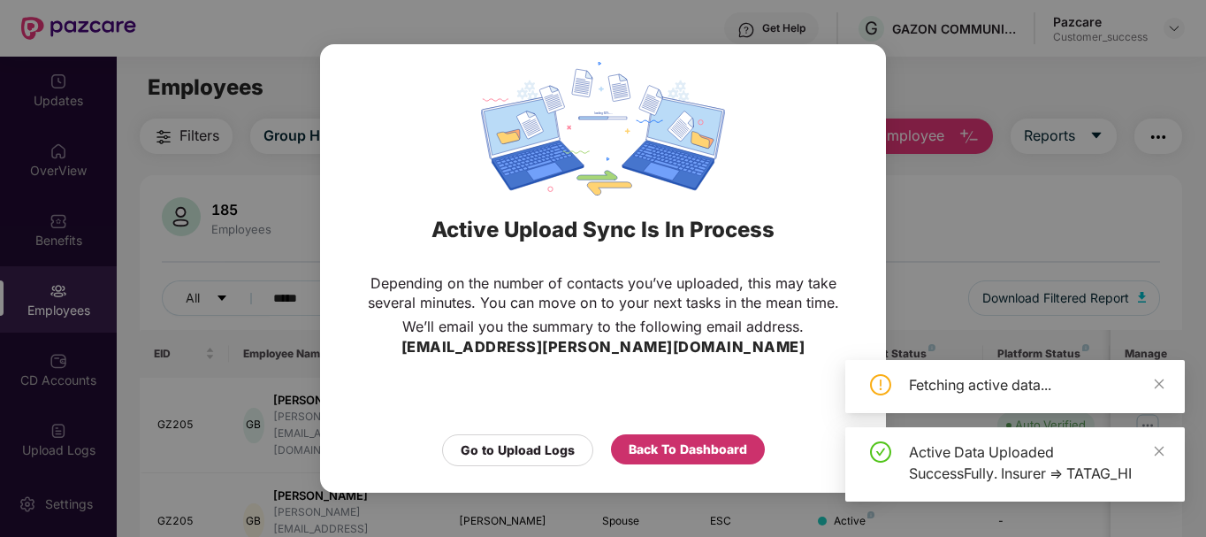
click at [641, 457] on div "Back To Dashboard" at bounding box center [688, 449] width 119 height 19
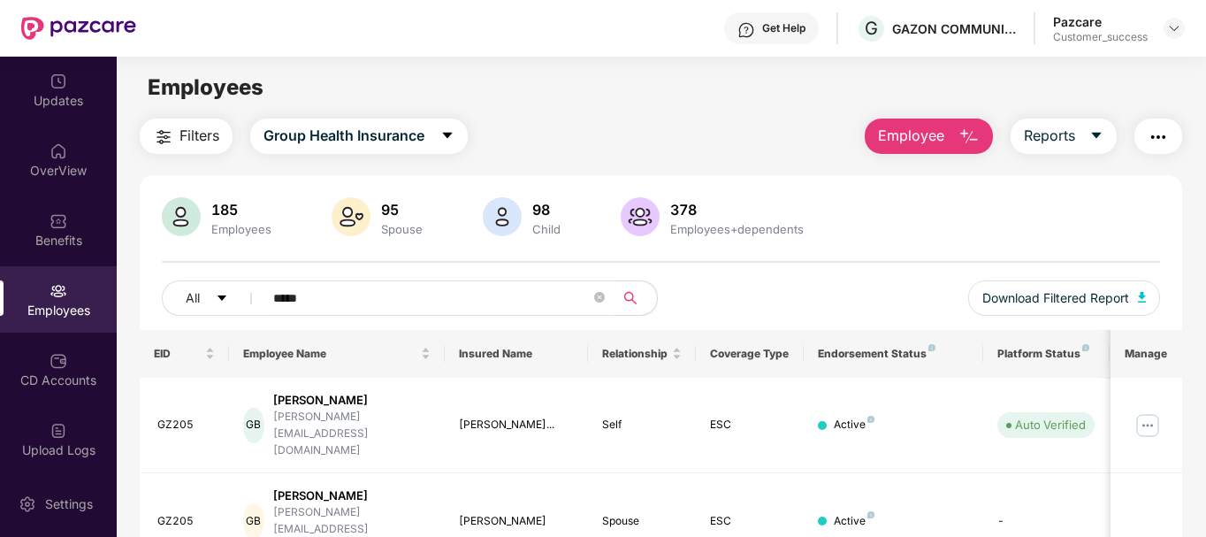
click at [392, 290] on input "*****" at bounding box center [431, 298] width 317 height 27
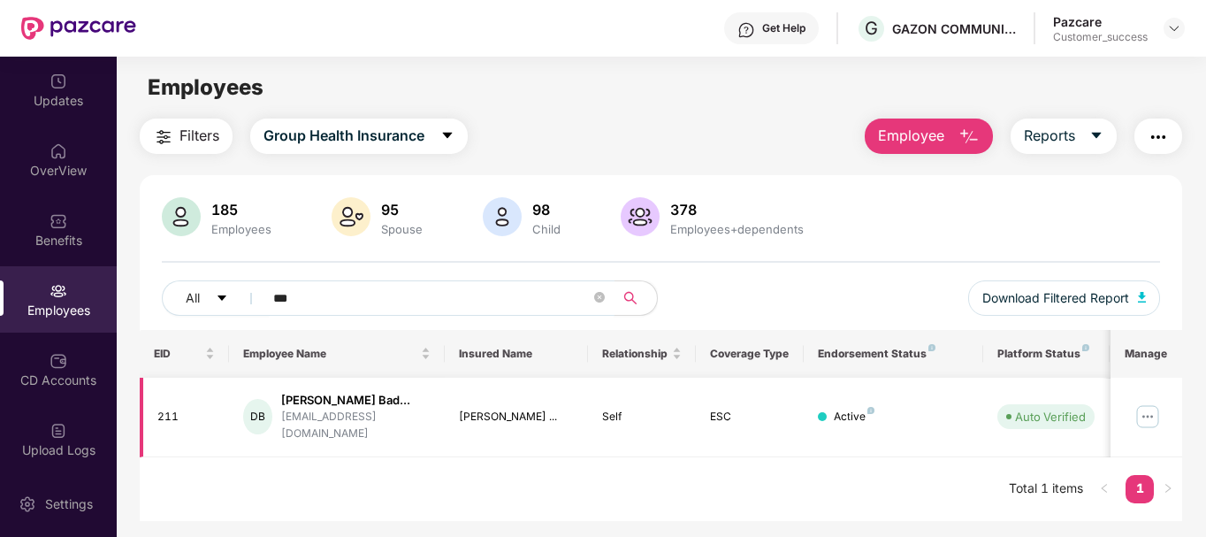
click at [360, 432] on div "[EMAIL_ADDRESS][DOMAIN_NAME]" at bounding box center [355, 426] width 149 height 34
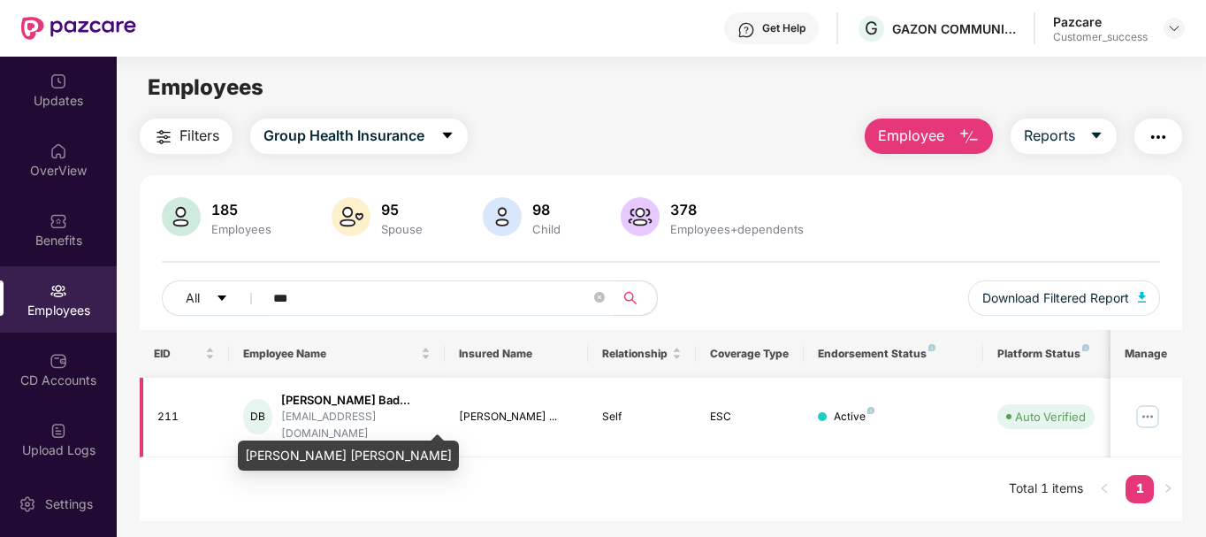
click at [310, 409] on div "[PERSON_NAME] Bad..." at bounding box center [355, 400] width 149 height 17
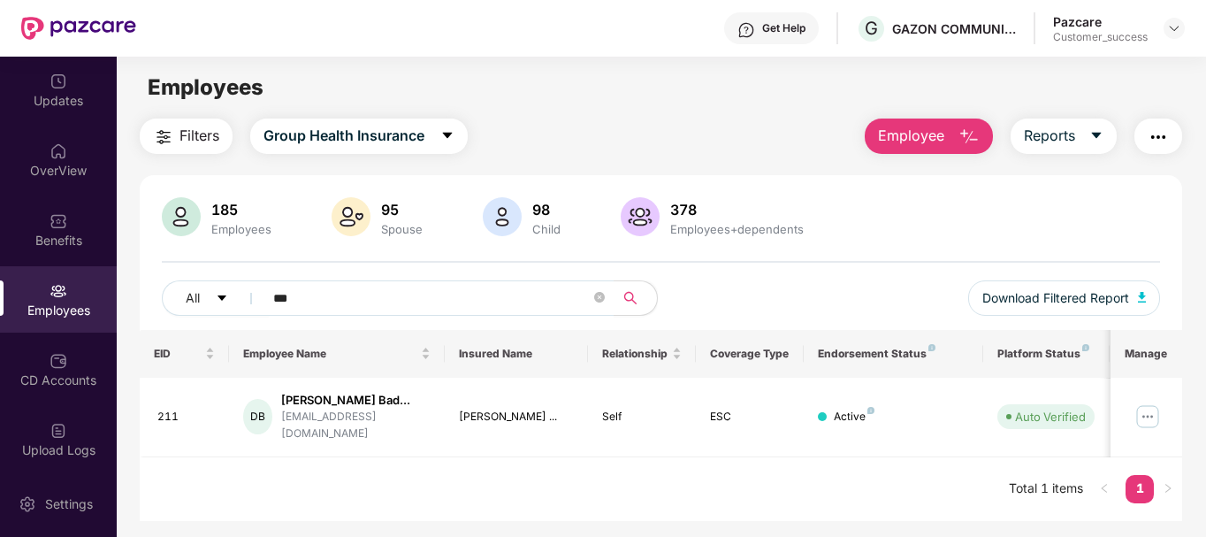
click at [509, 464] on div "EID Employee Name Insured Name Relationship Coverage Type Endorsement Status Pl…" at bounding box center [662, 425] width 1044 height 191
click at [412, 285] on input "***" at bounding box center [431, 298] width 317 height 27
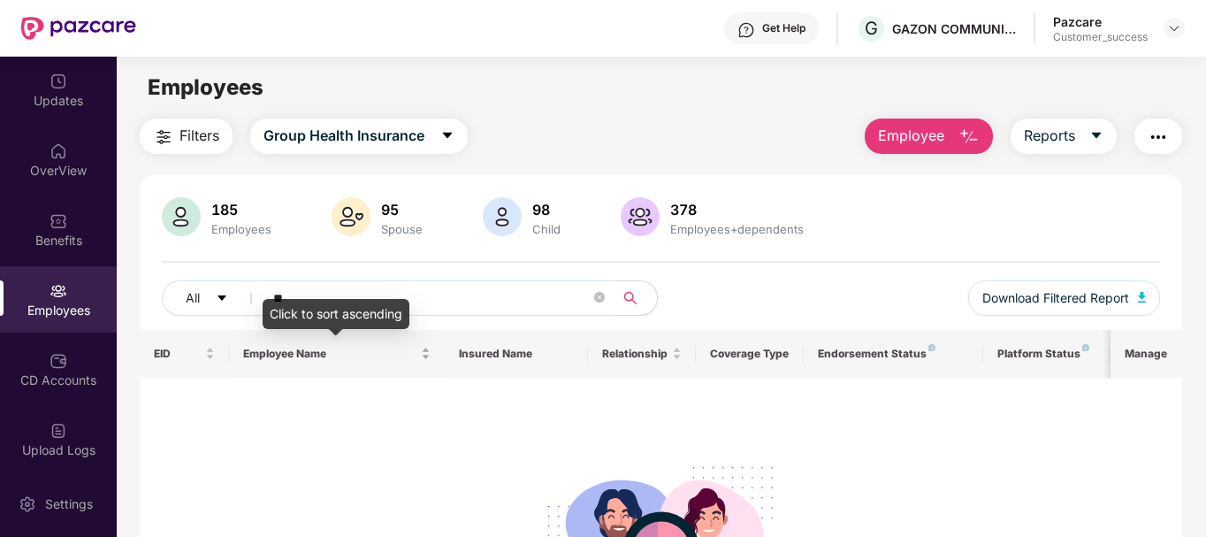
type input "*"
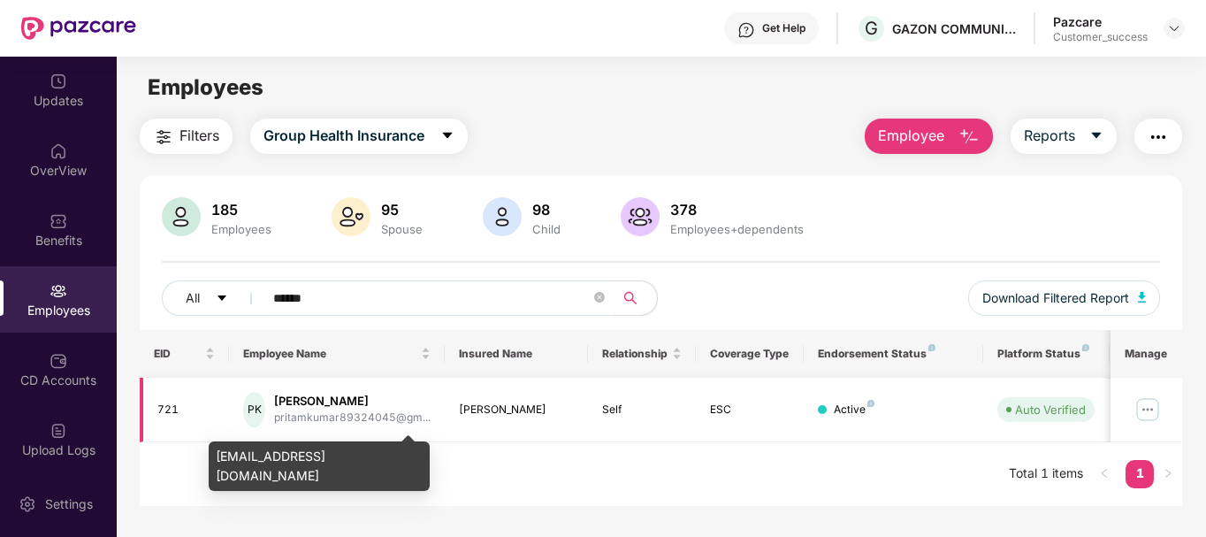
type input "******"
click at [356, 420] on div "pritamkumar89324045@gm..." at bounding box center [352, 417] width 157 height 17
click at [356, 449] on div "[EMAIL_ADDRESS][DOMAIN_NAME]" at bounding box center [319, 466] width 221 height 50
click at [356, 459] on div "[EMAIL_ADDRESS][DOMAIN_NAME]" at bounding box center [319, 466] width 221 height 50
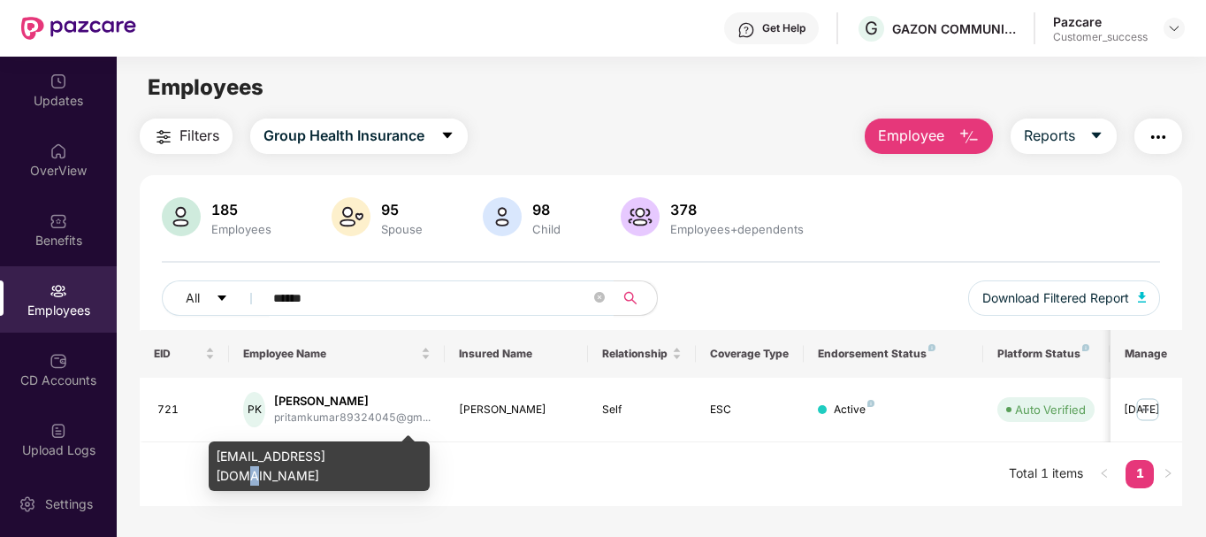
click at [356, 459] on div "[EMAIL_ADDRESS][DOMAIN_NAME]" at bounding box center [319, 466] width 221 height 50
copy div "[EMAIL_ADDRESS][DOMAIN_NAME]"
